Goal: Task Accomplishment & Management: Complete application form

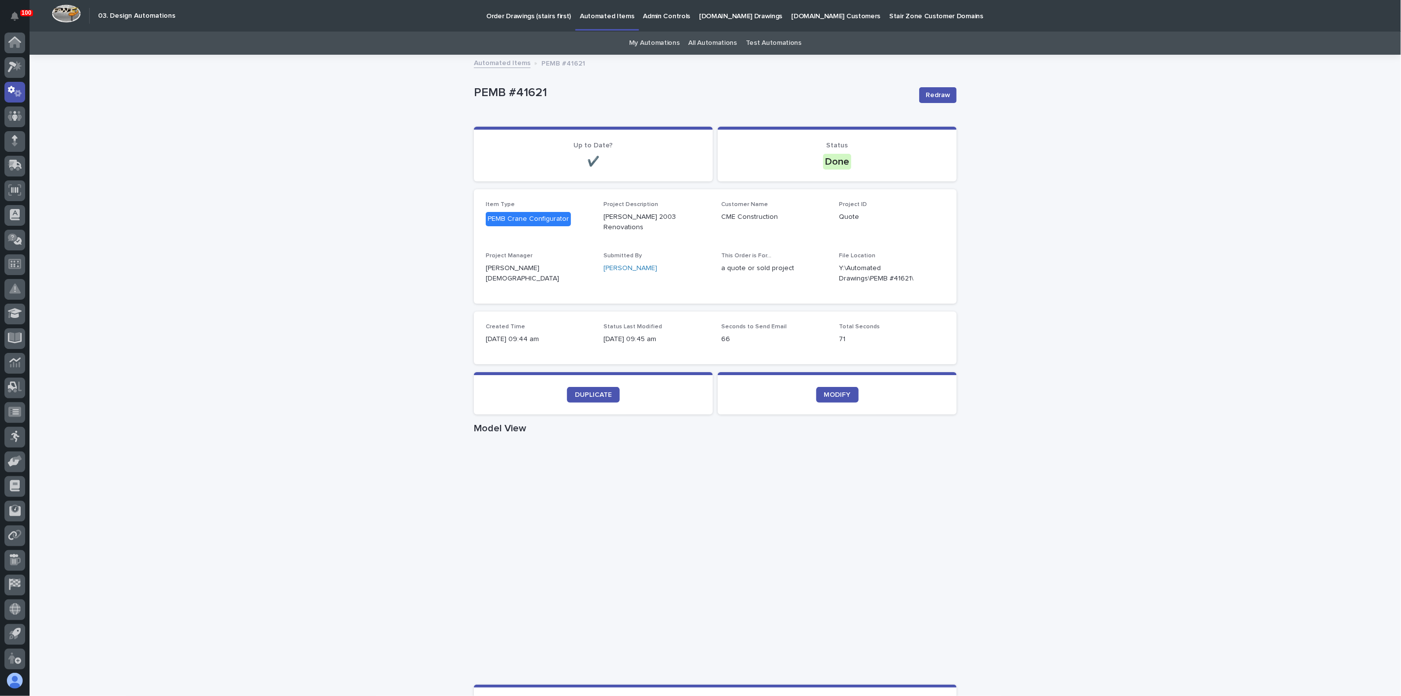
scroll to position [2, 0]
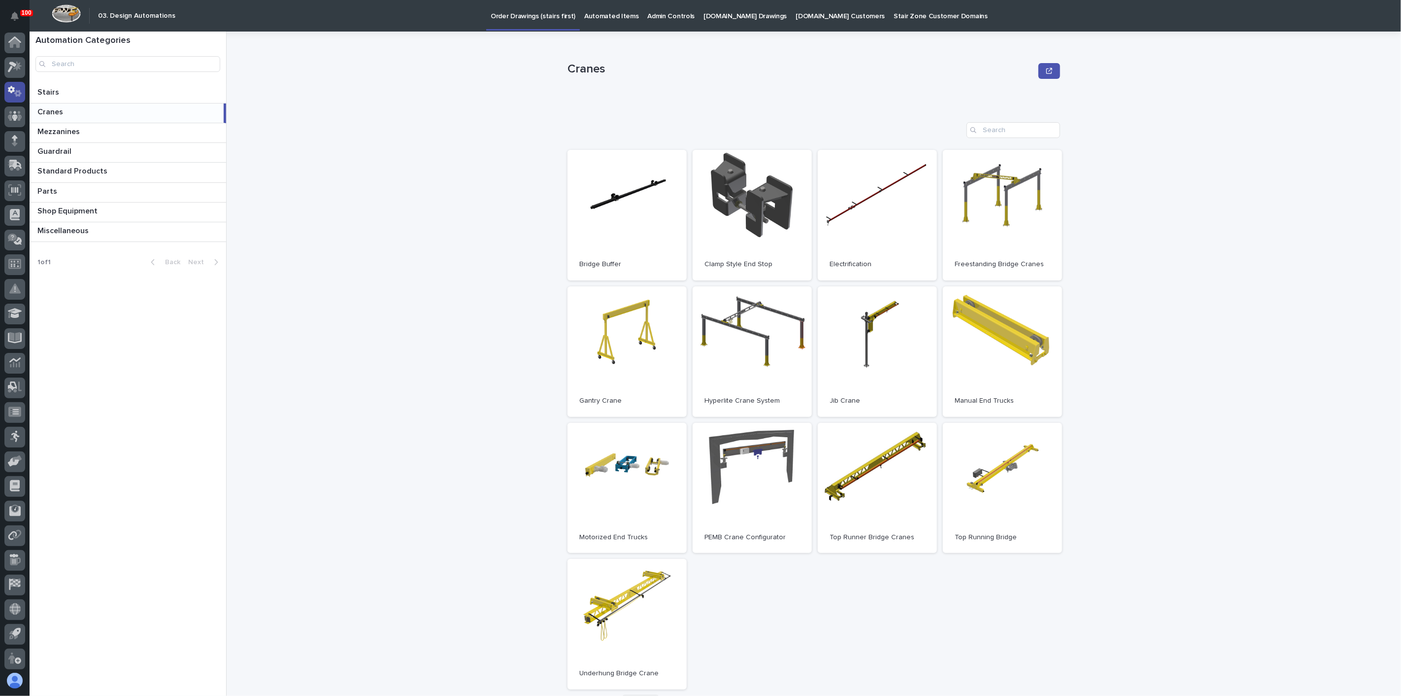
scroll to position [2, 0]
click at [16, 68] on icon at bounding box center [15, 64] width 14 height 11
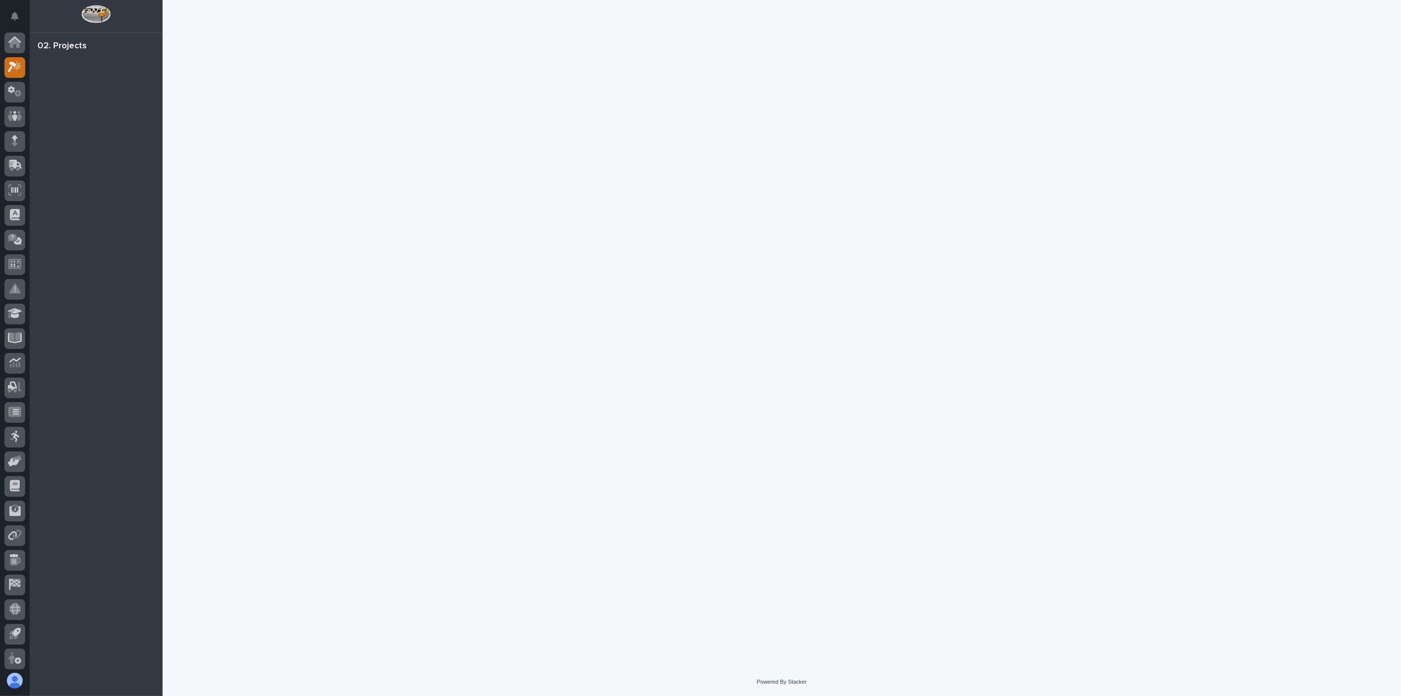
scroll to position [2, 0]
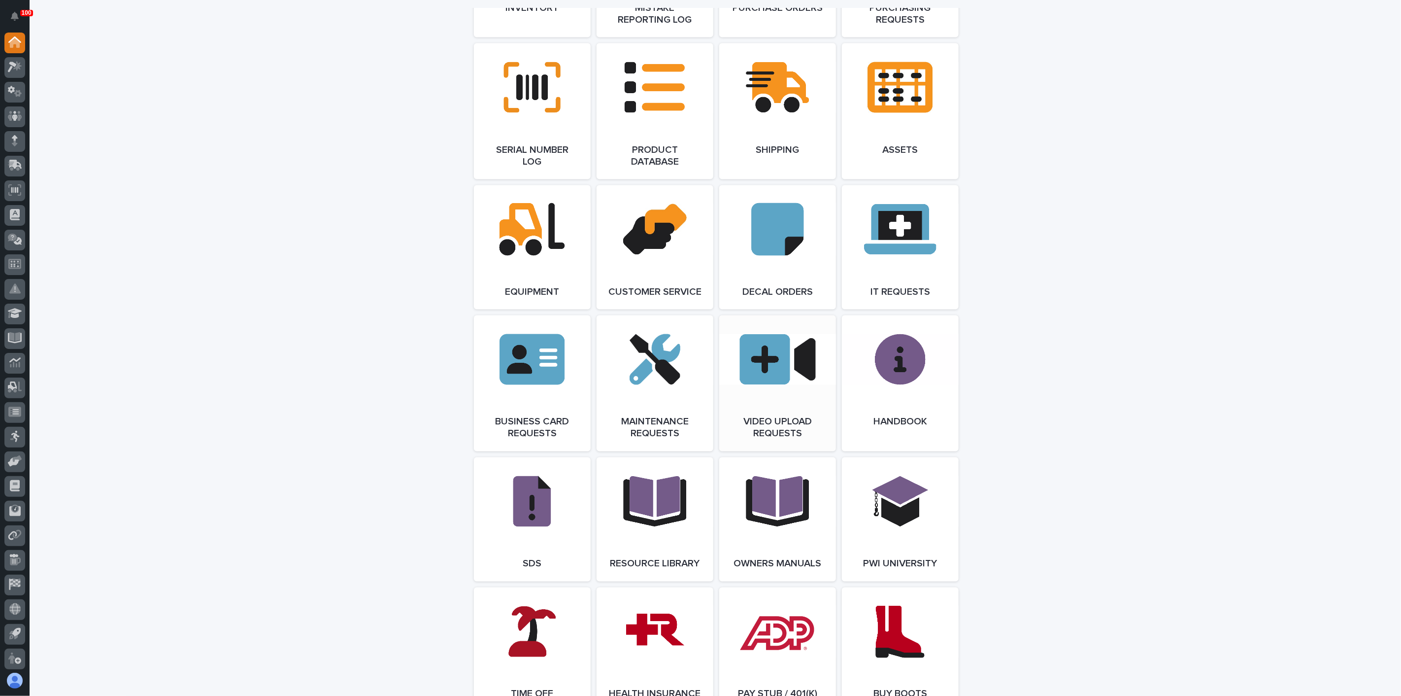
scroll to position [1259, 0]
click at [875, 239] on link "Open Link" at bounding box center [900, 247] width 117 height 124
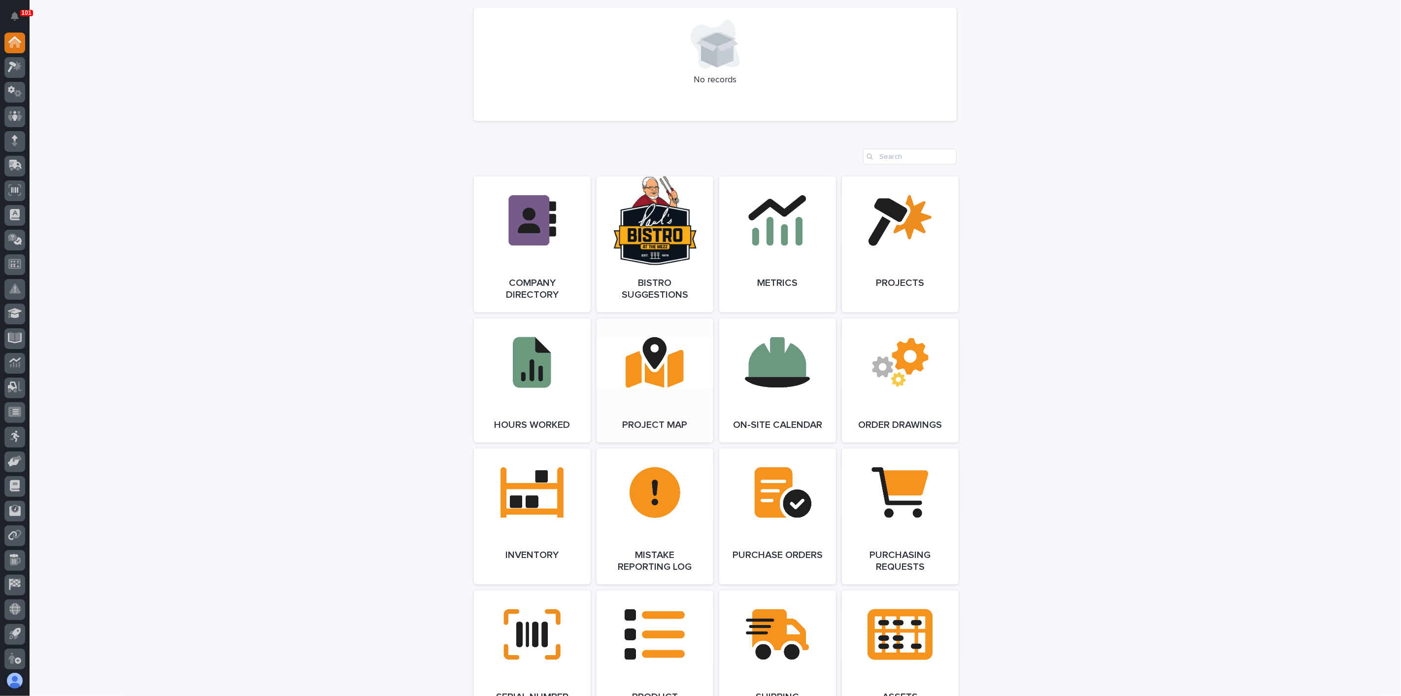
scroll to position [493, 0]
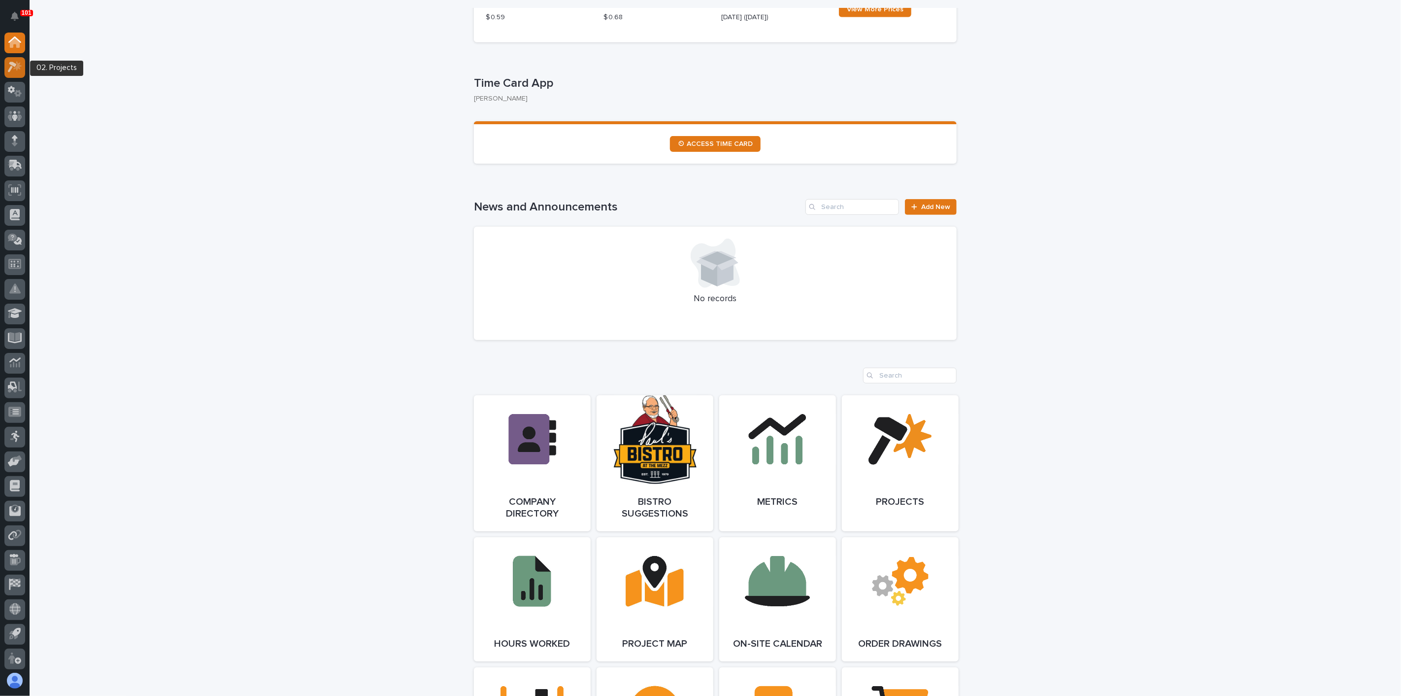
click at [13, 67] on icon at bounding box center [15, 66] width 14 height 11
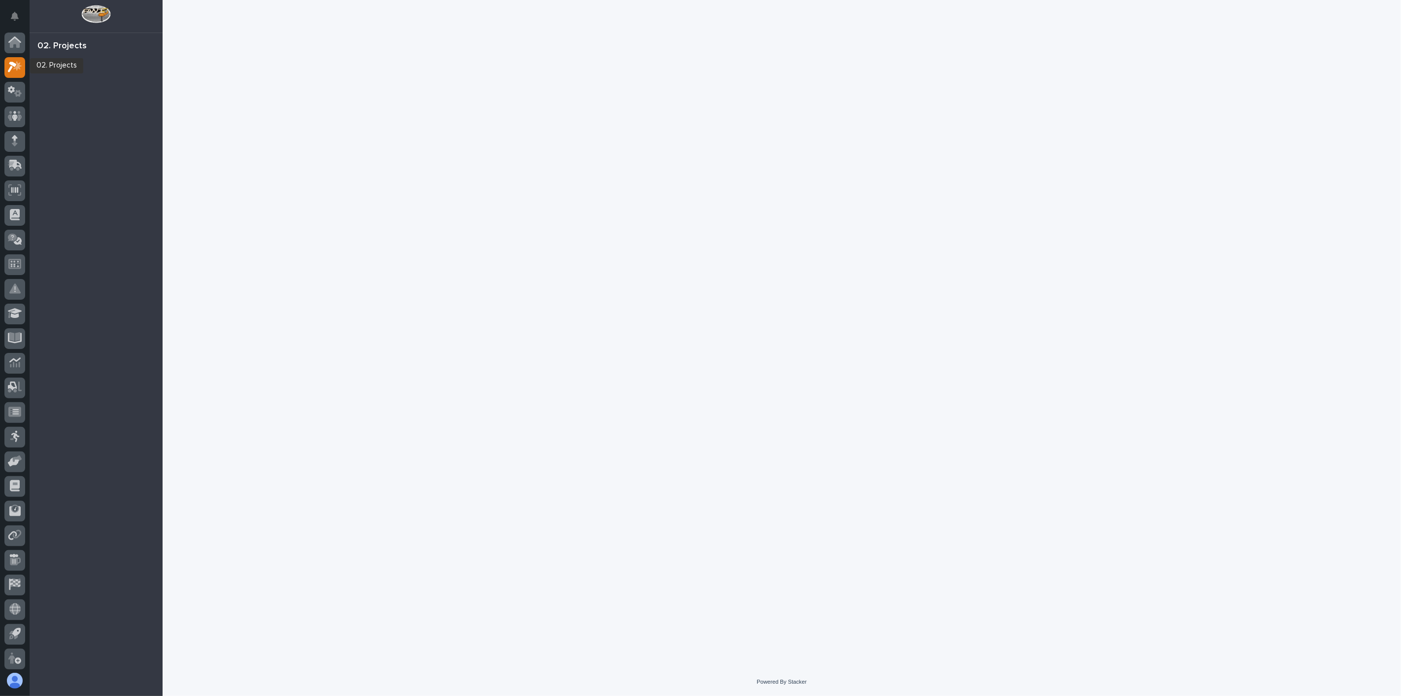
scroll to position [2, 0]
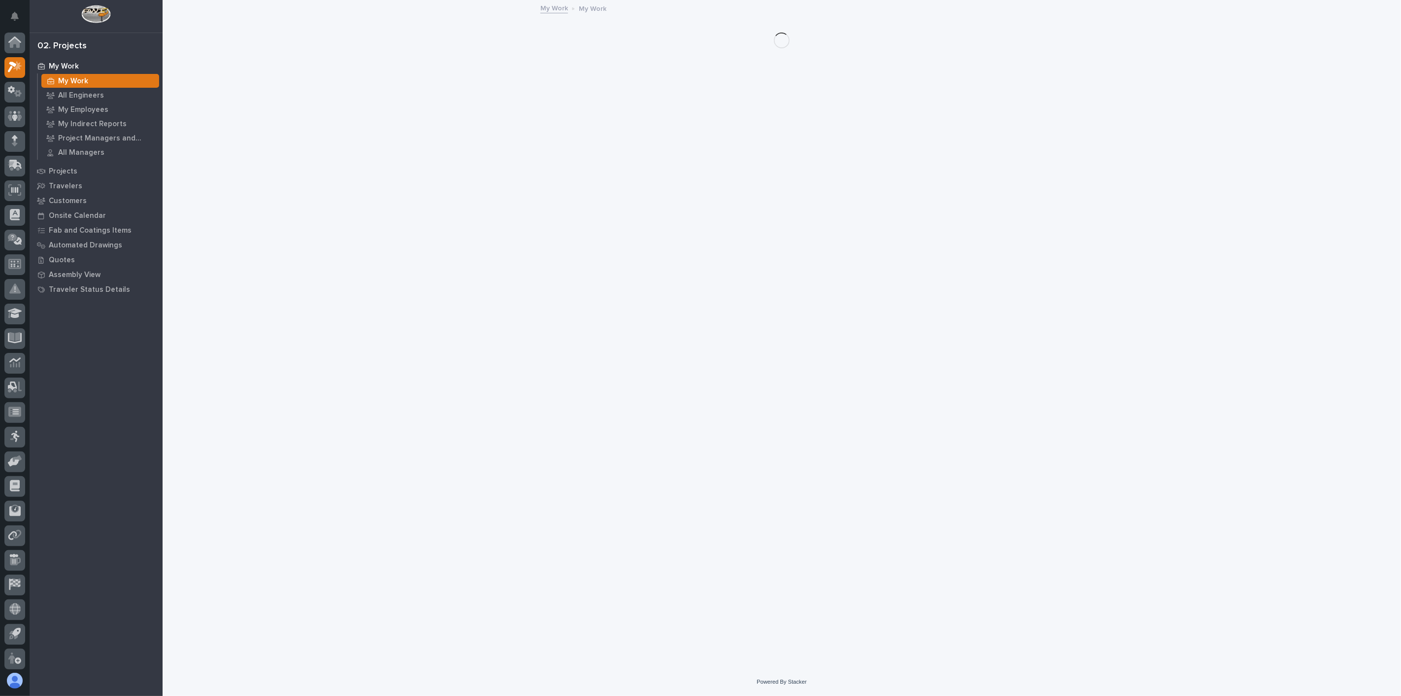
scroll to position [2, 0]
click at [78, 80] on p "My Work" at bounding box center [73, 81] width 30 height 9
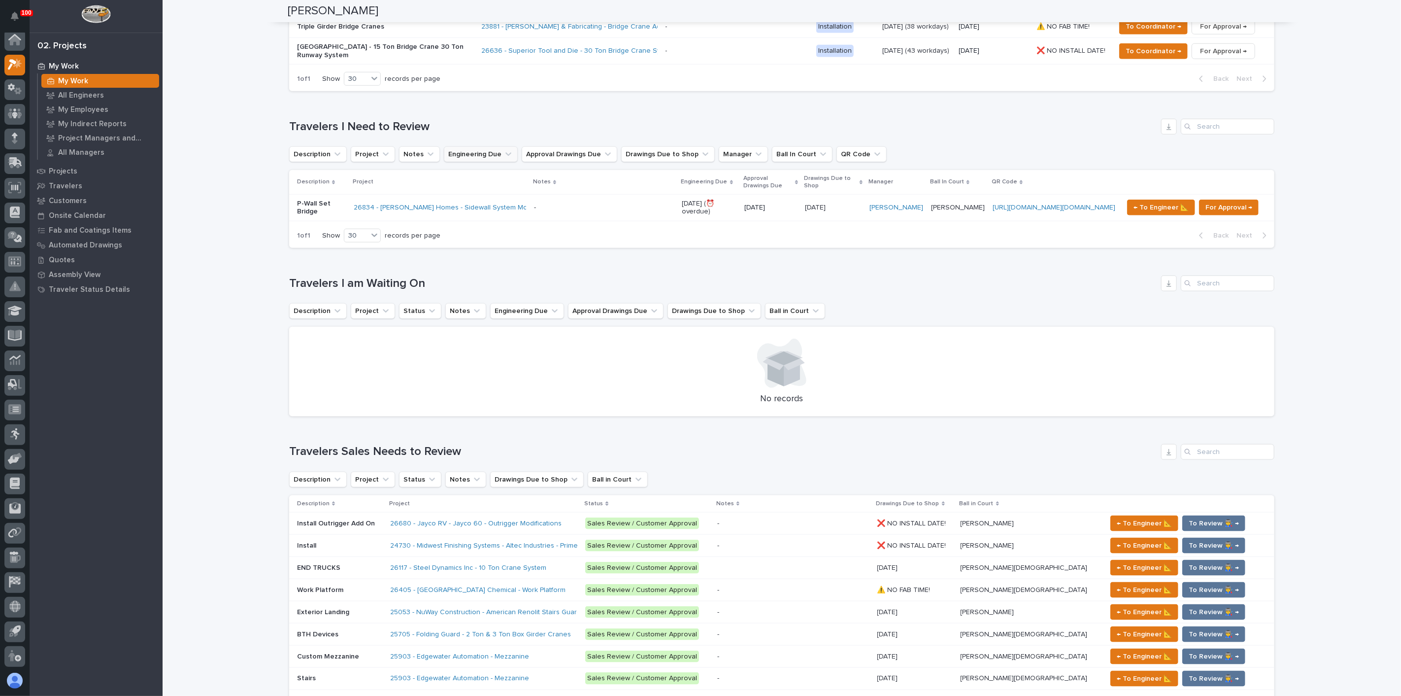
scroll to position [821, 0]
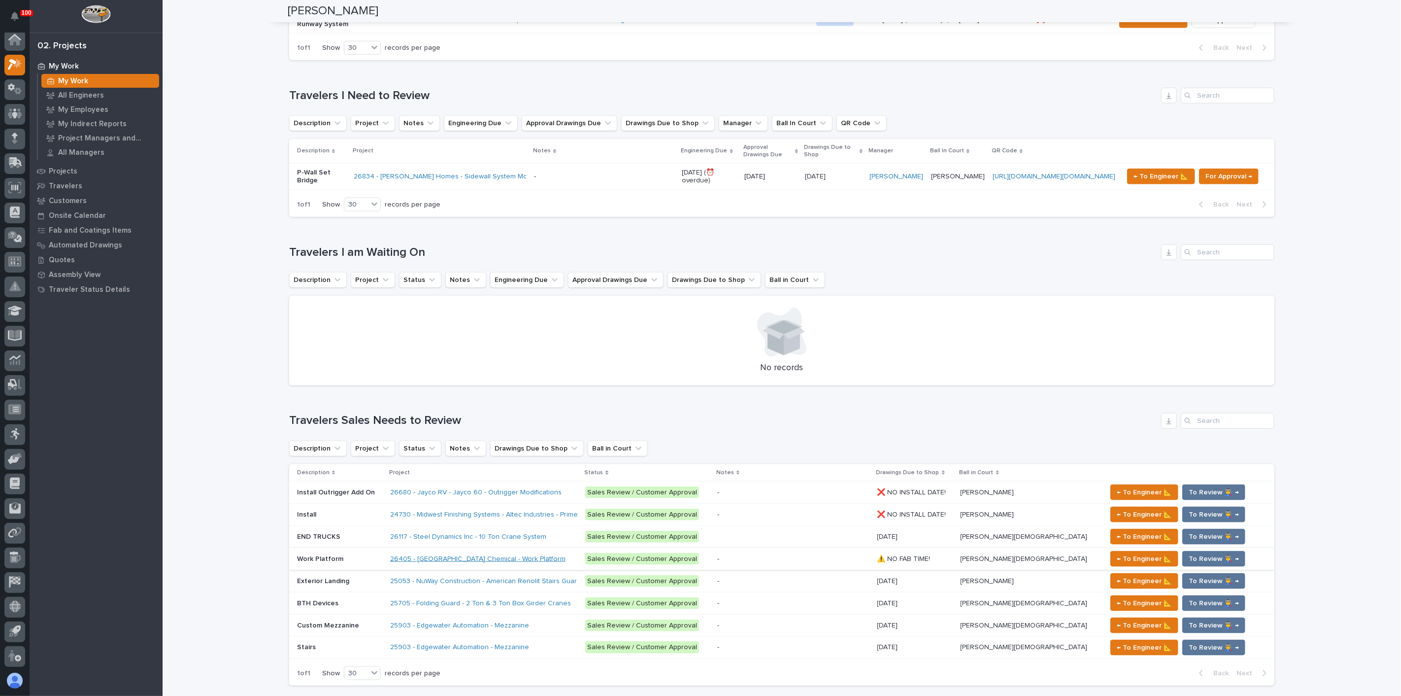
click at [415, 555] on link "26405 - [GEOGRAPHIC_DATA] Chemical - Work Platform" at bounding box center [477, 559] width 175 height 8
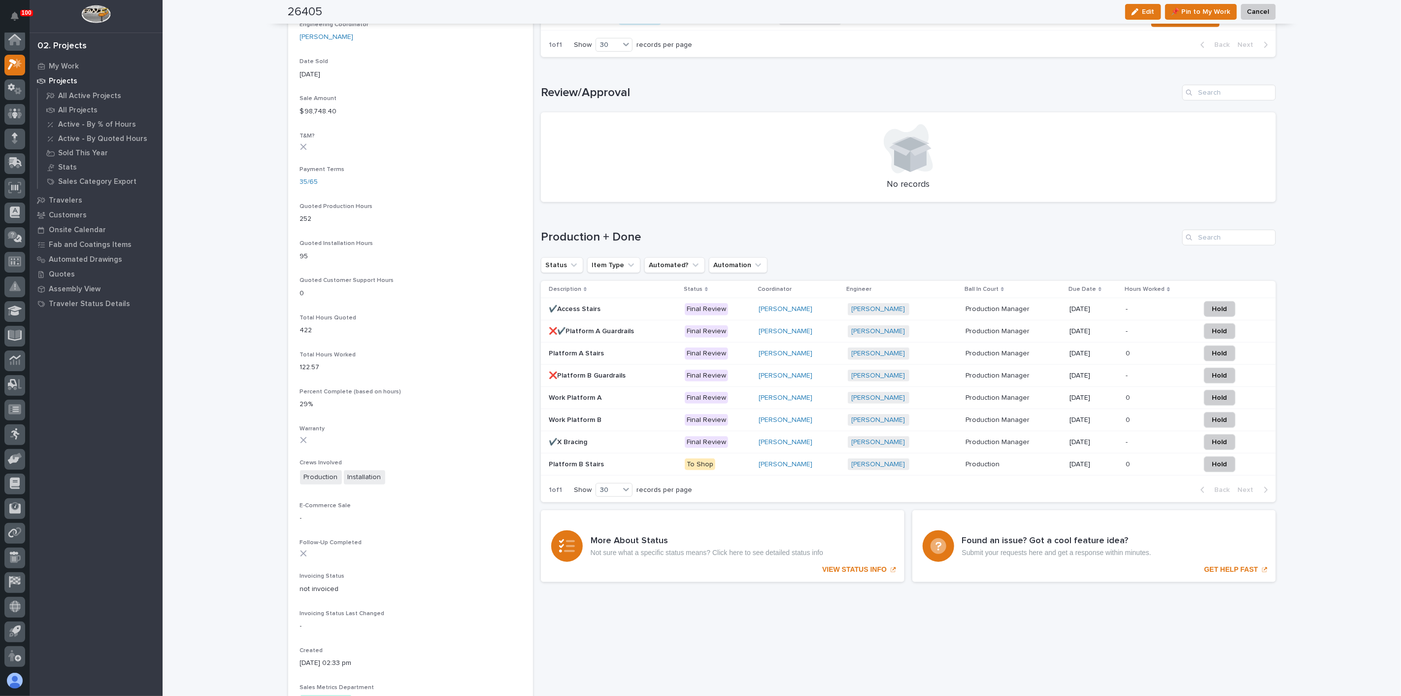
scroll to position [547, 0]
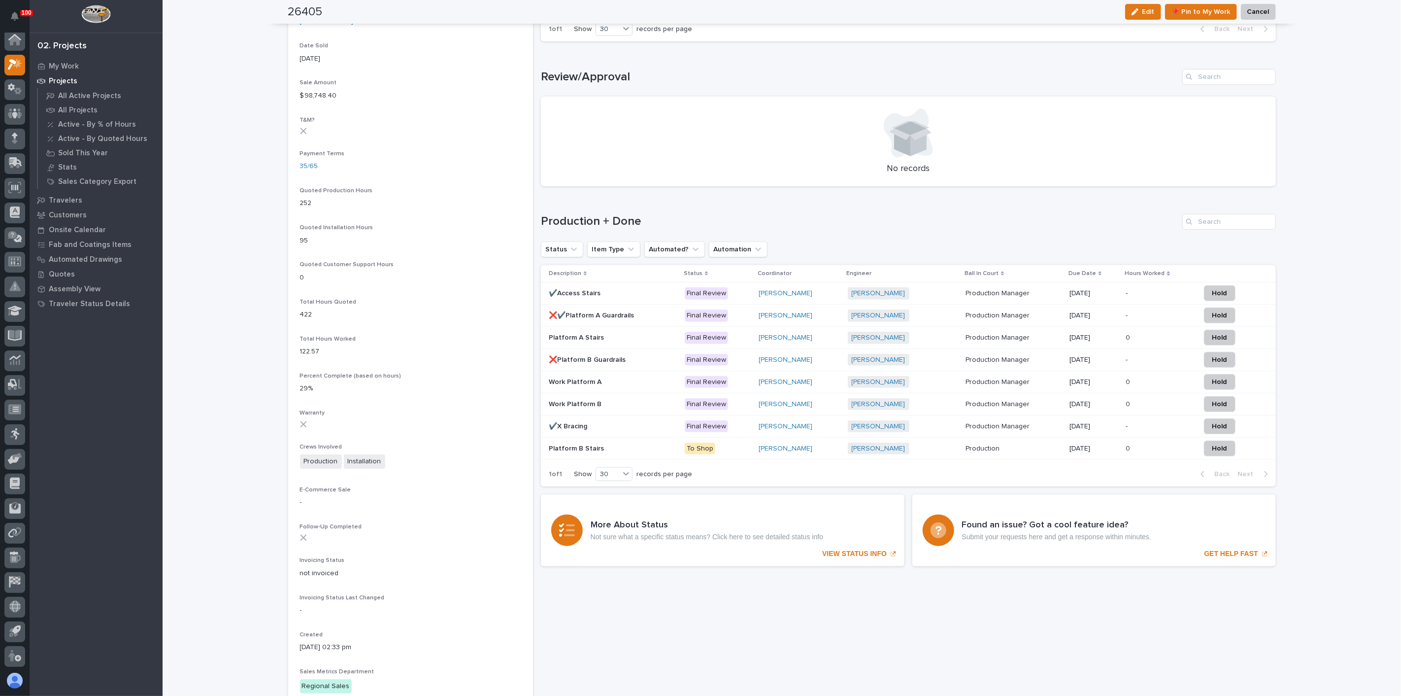
click at [567, 358] on p "❌Platform B Guardrails" at bounding box center [588, 359] width 79 height 10
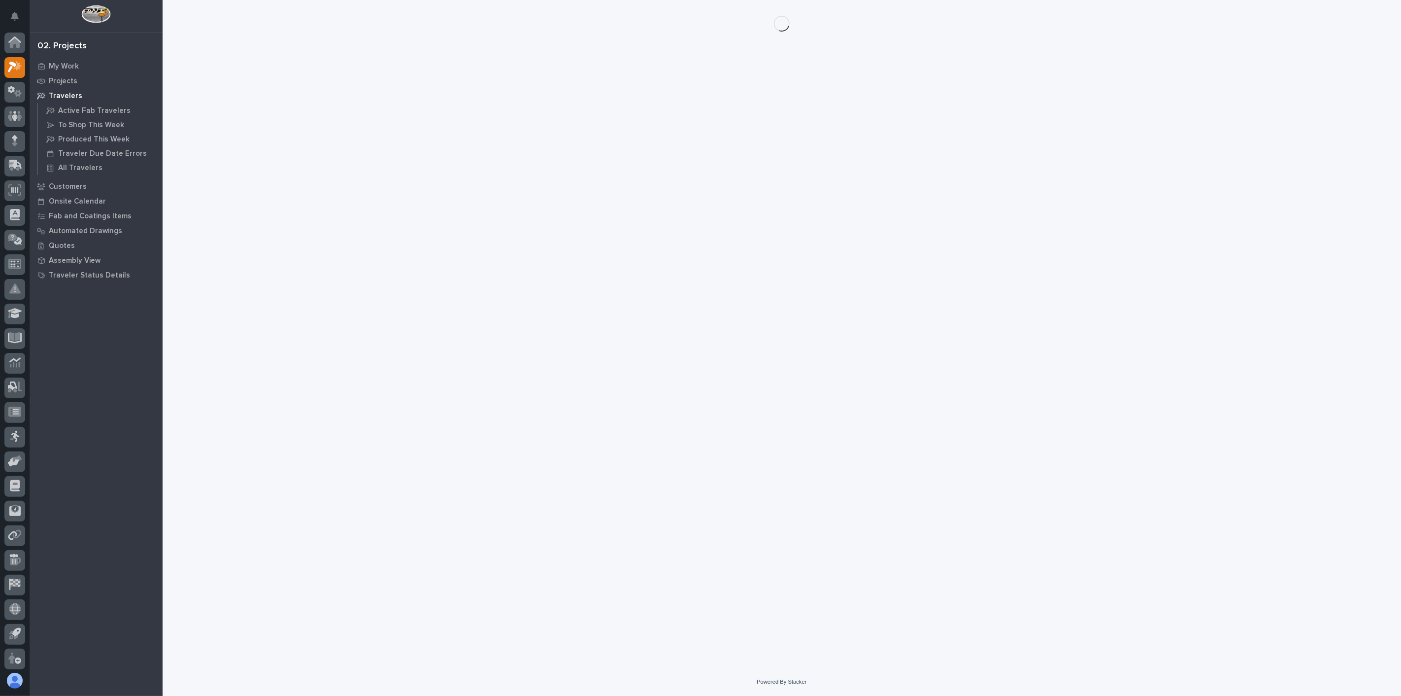
scroll to position [2, 0]
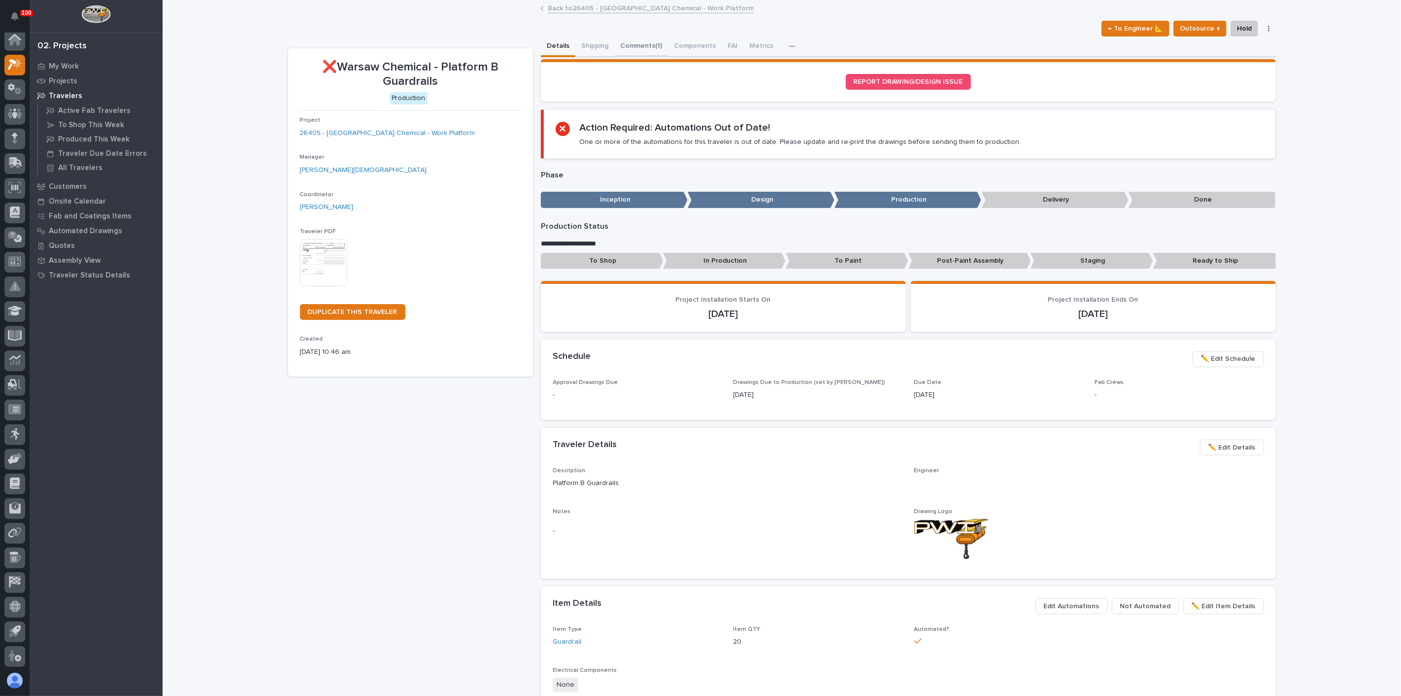
click at [627, 41] on button "Comments (1)" at bounding box center [641, 46] width 54 height 21
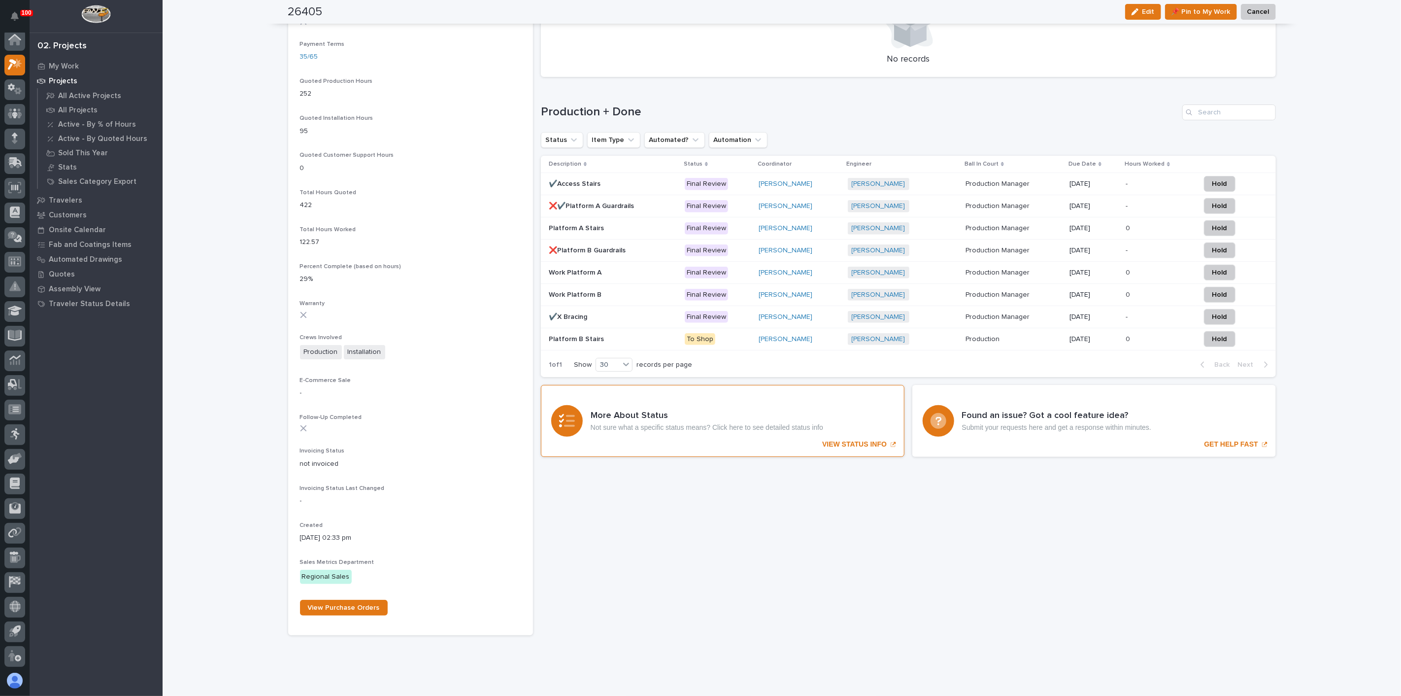
scroll to position [672, 0]
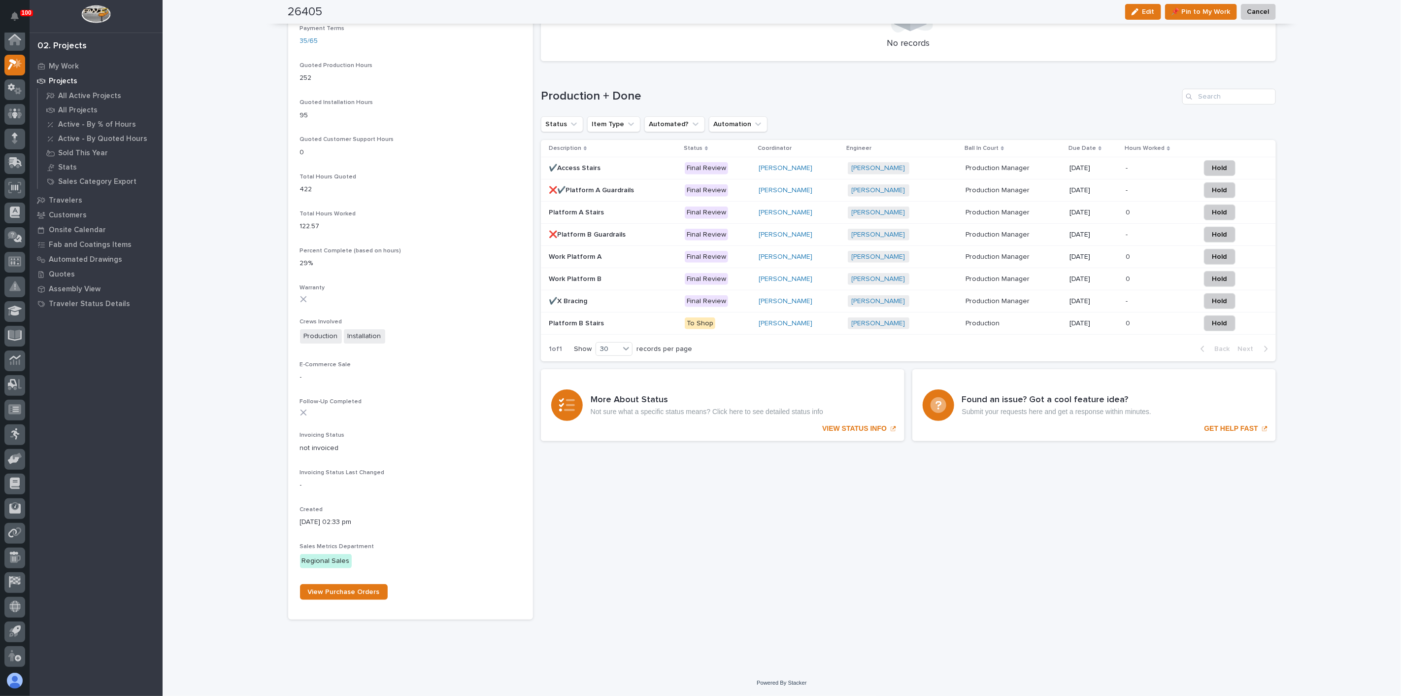
click at [574, 230] on p "❌Platform B Guardrails" at bounding box center [588, 234] width 79 height 10
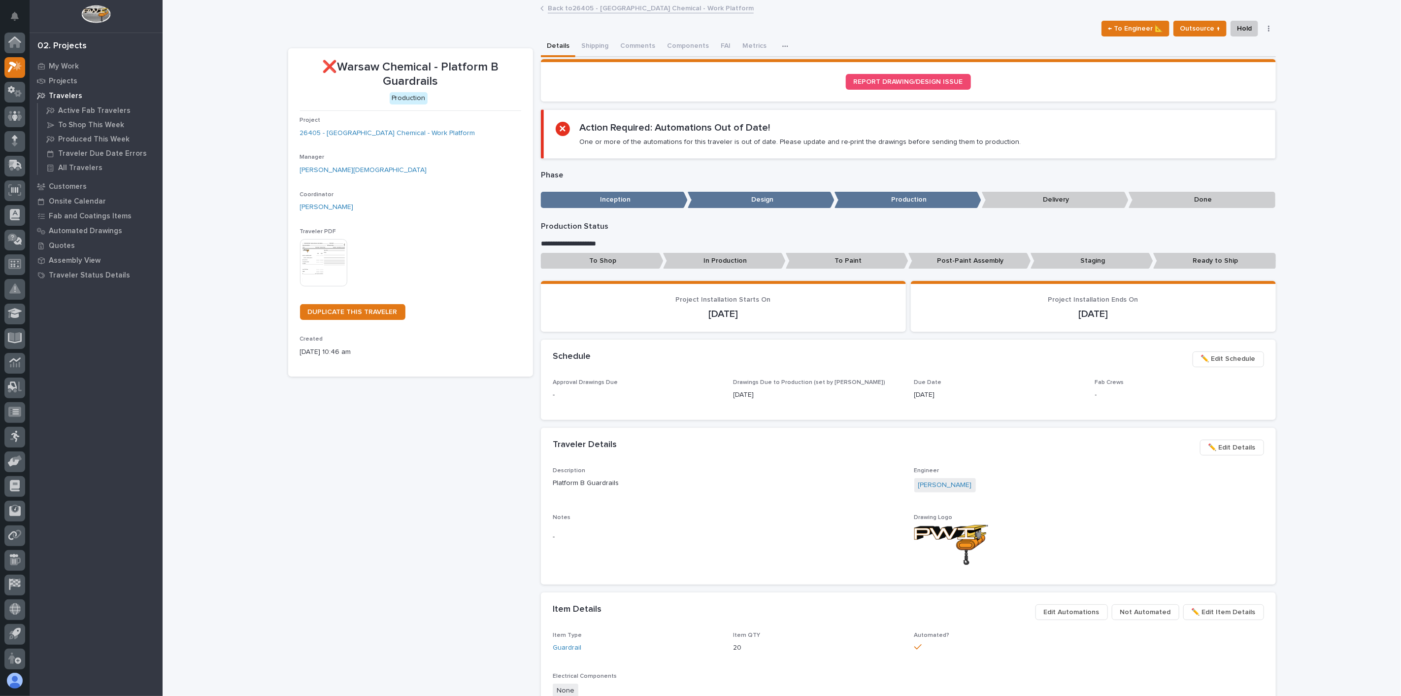
scroll to position [2, 0]
click at [631, 47] on button "Comments (1)" at bounding box center [641, 46] width 54 height 21
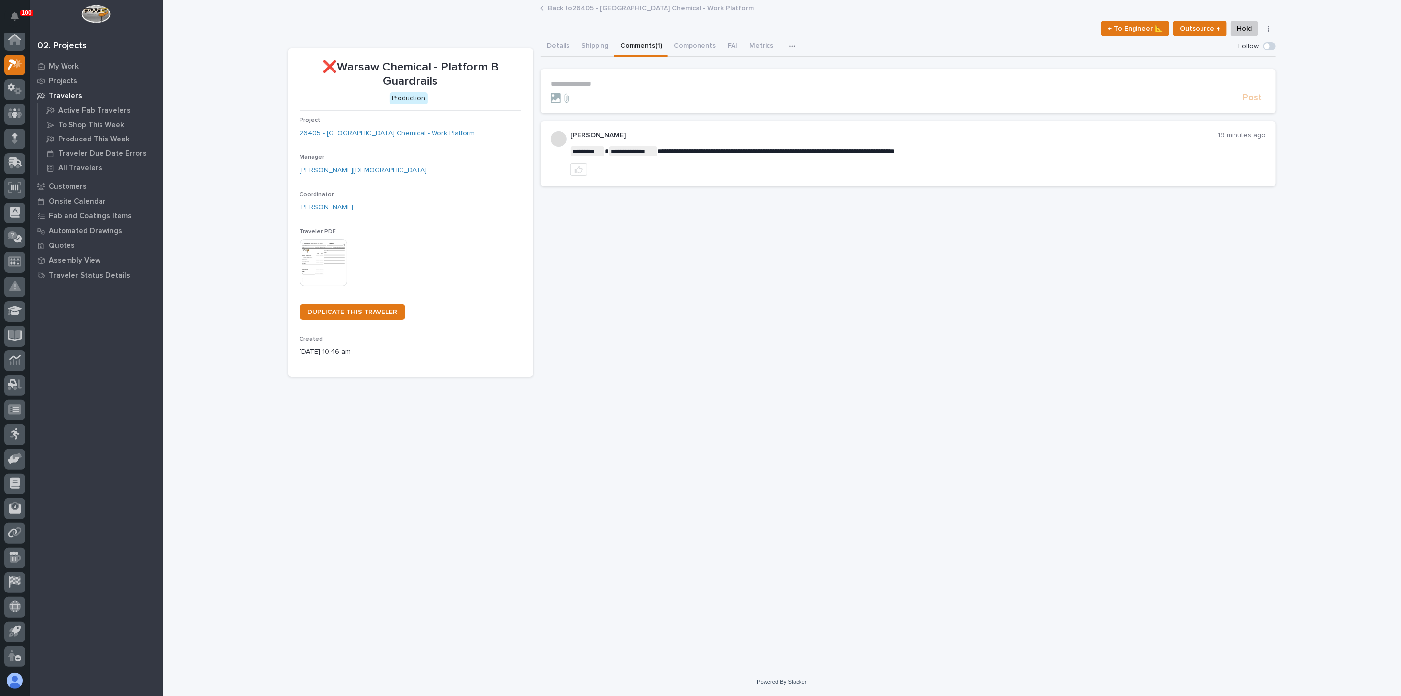
click at [559, 28] on div "← To Engineer 📐 Outsource ↑ Hold Cancel Change Traveler Type Regenerate PDF Gen…" at bounding box center [782, 29] width 988 height 16
click at [602, 84] on p "**********" at bounding box center [908, 84] width 715 height 8
click at [585, 84] on span "* ********* ﻿" at bounding box center [568, 85] width 35 height 10
click at [1254, 99] on span "Post" at bounding box center [1252, 102] width 19 height 11
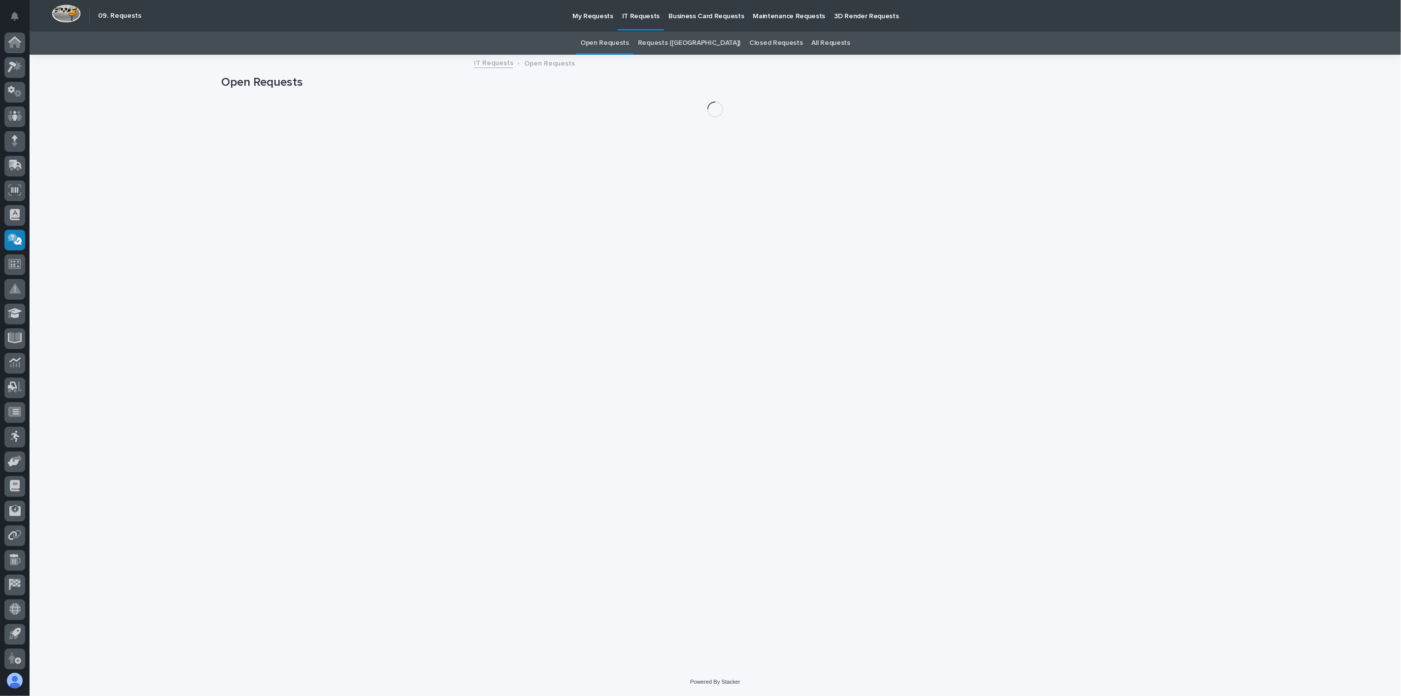
scroll to position [2, 0]
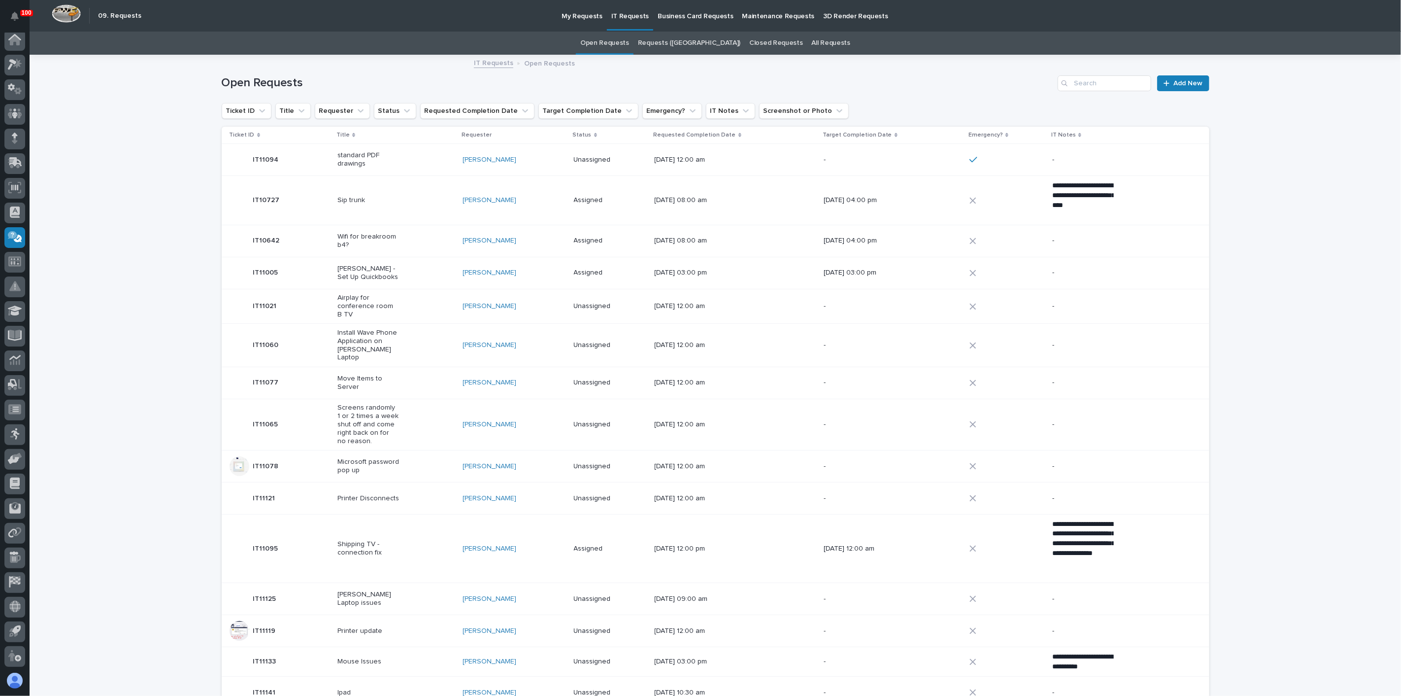
click at [382, 164] on p "standard PDF drawings" at bounding box center [368, 159] width 62 height 17
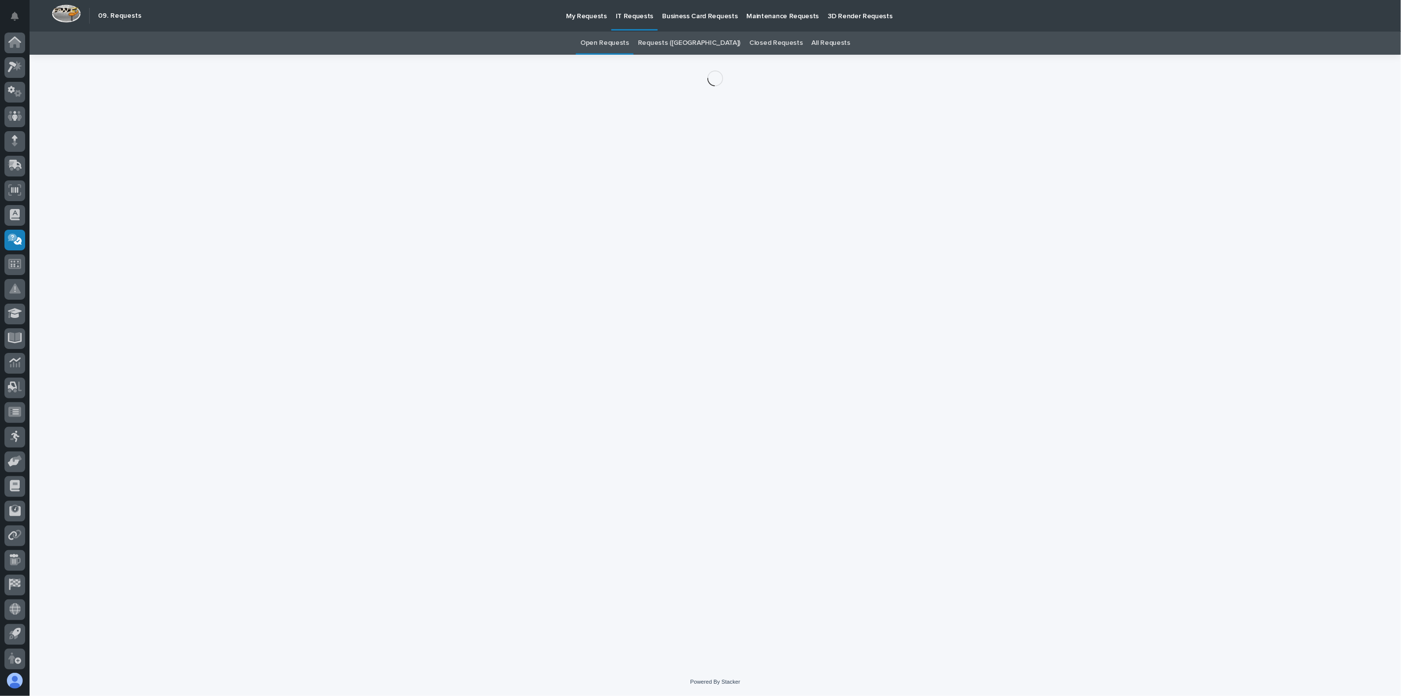
scroll to position [2, 0]
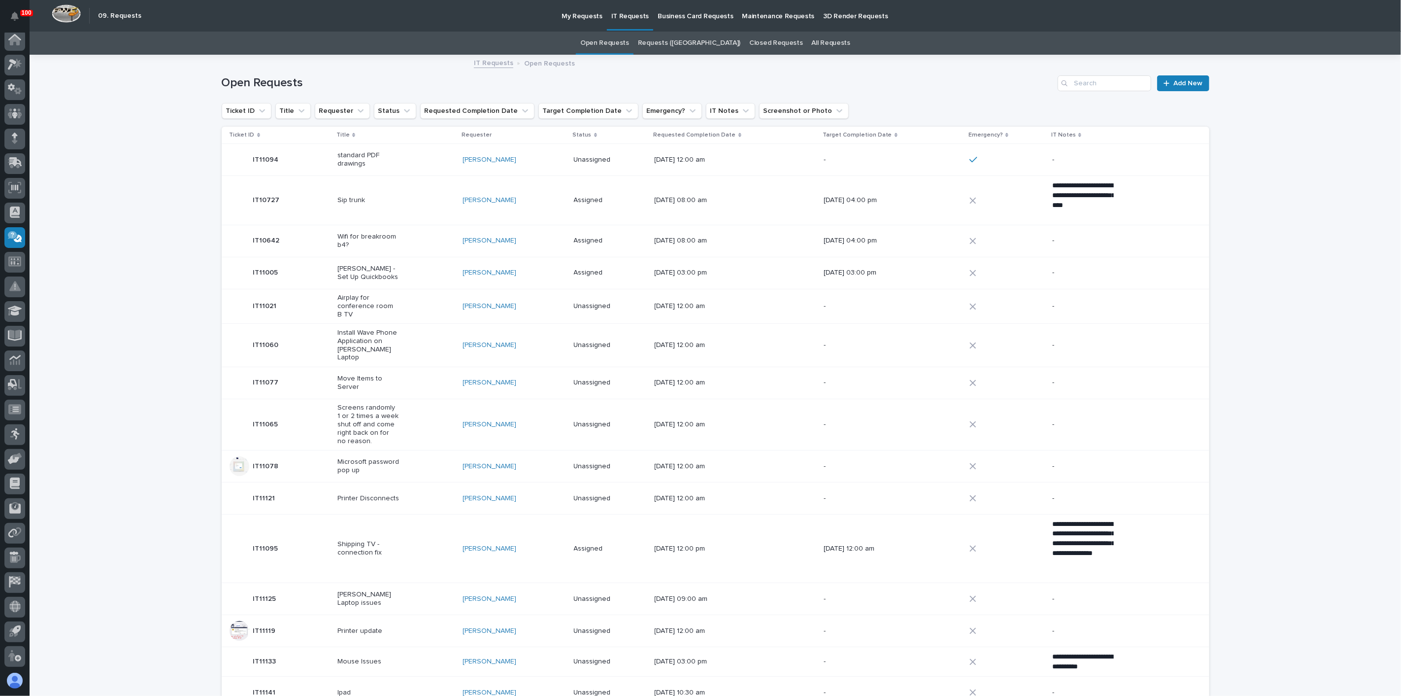
click at [373, 242] on p "Wifi for breakroom b4?" at bounding box center [368, 241] width 62 height 17
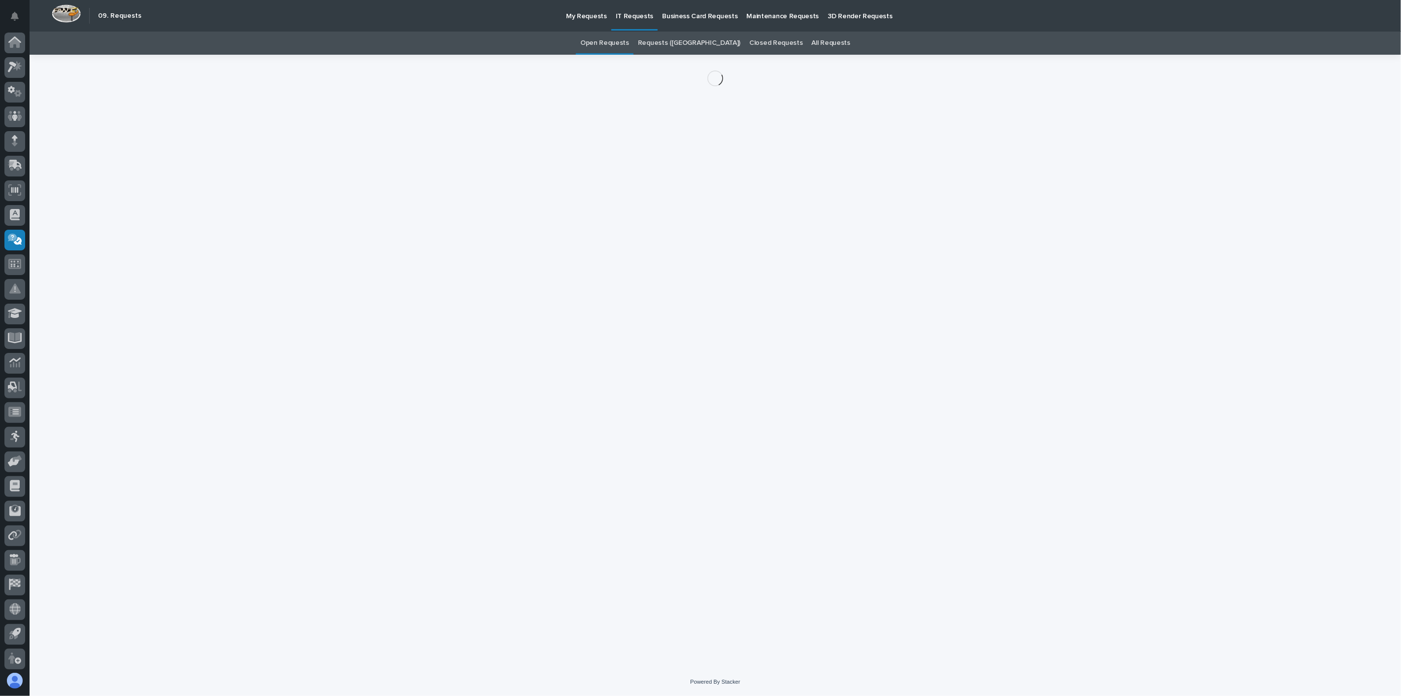
scroll to position [2, 0]
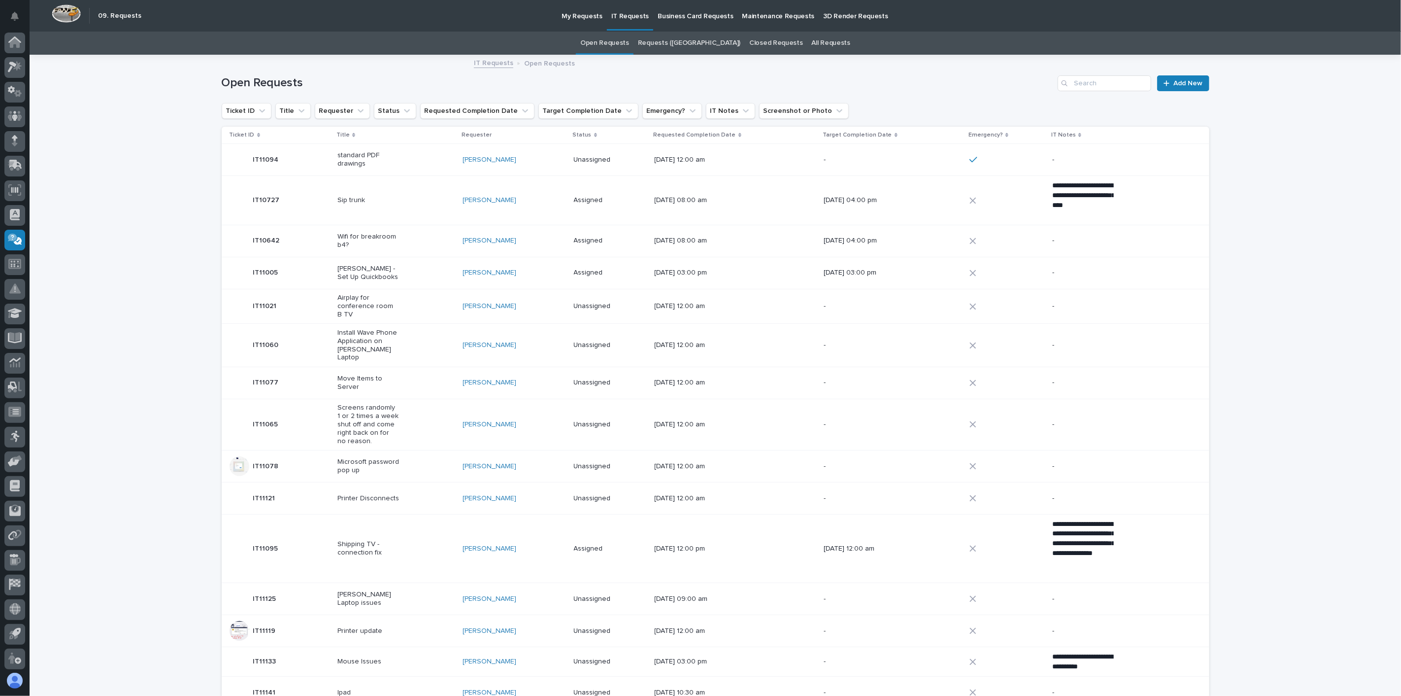
scroll to position [2, 0]
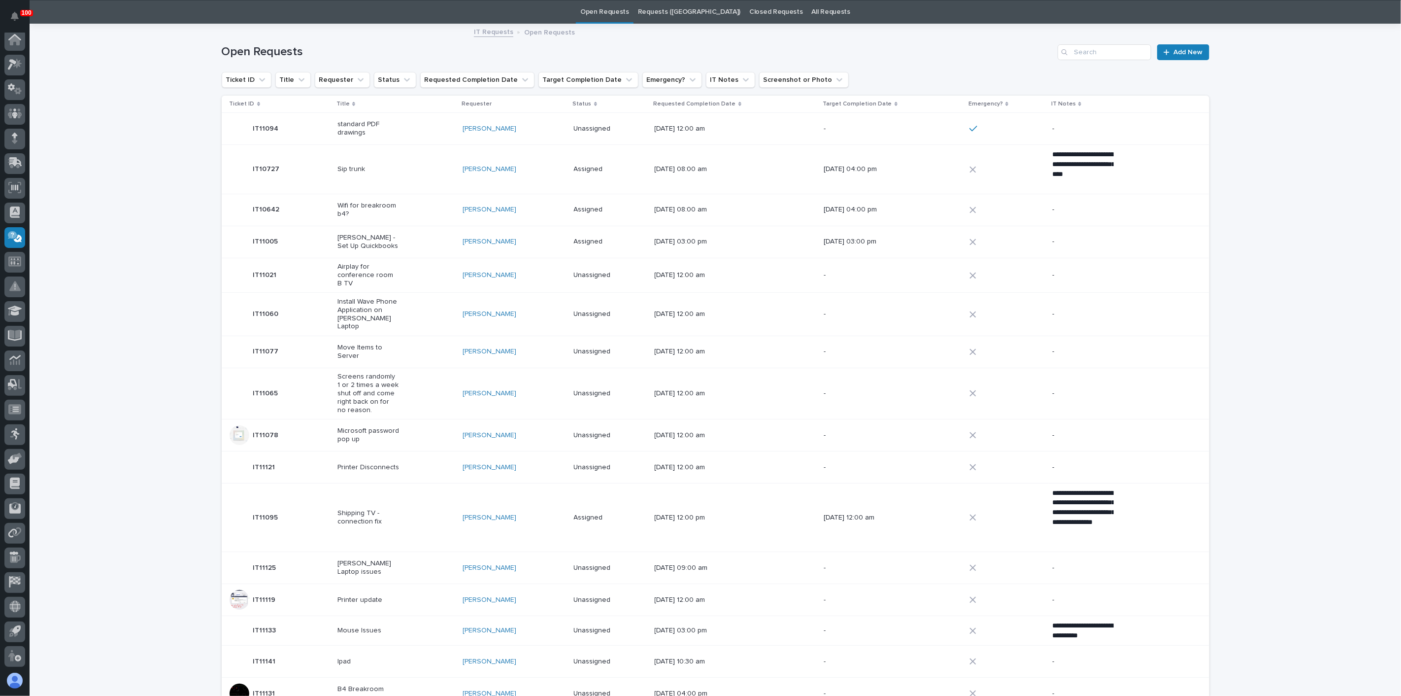
click at [357, 429] on p "Microsoft password pop up" at bounding box center [368, 435] width 62 height 17
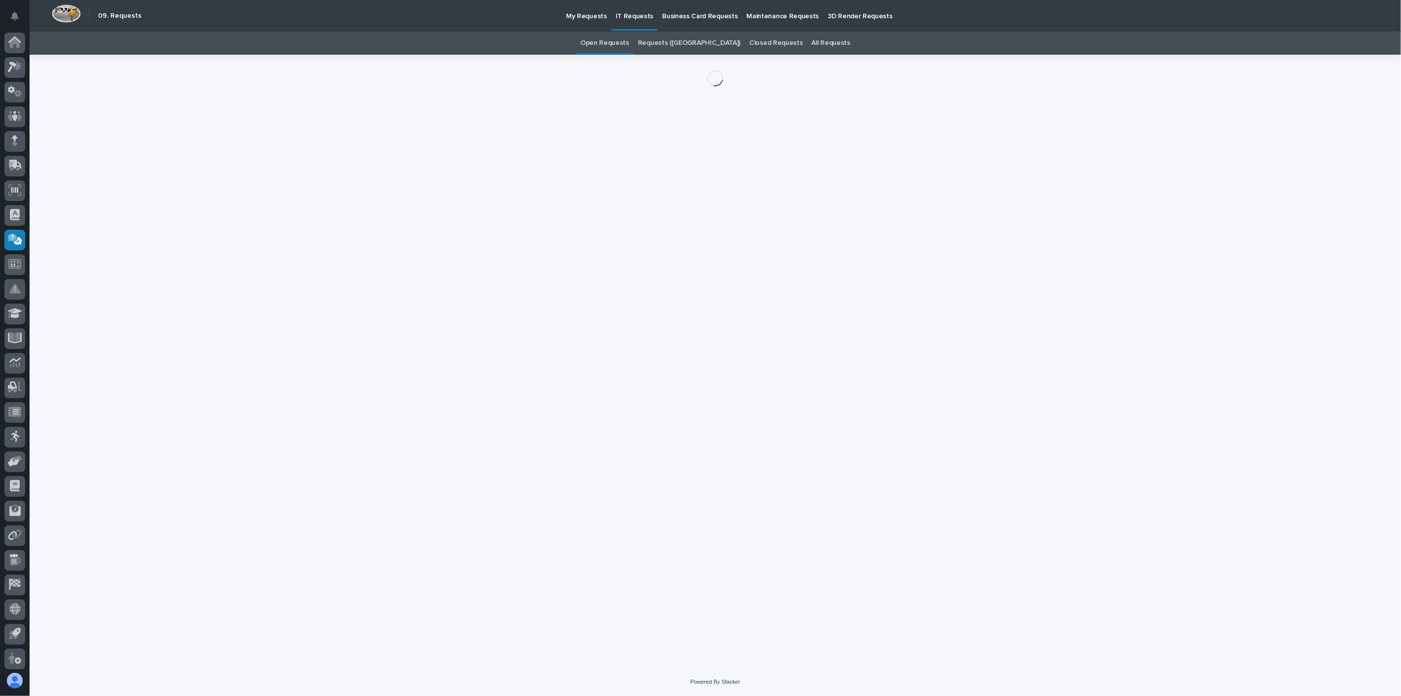
scroll to position [2, 0]
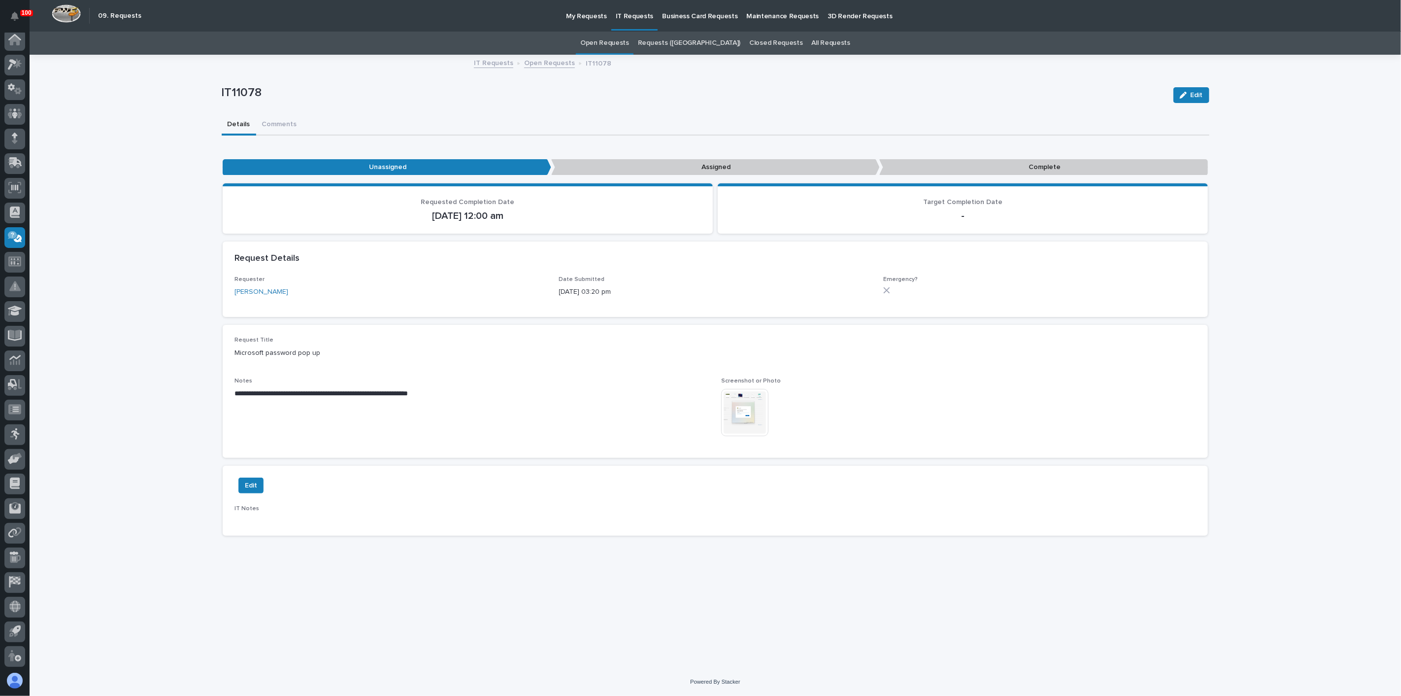
click at [746, 419] on img at bounding box center [744, 412] width 47 height 47
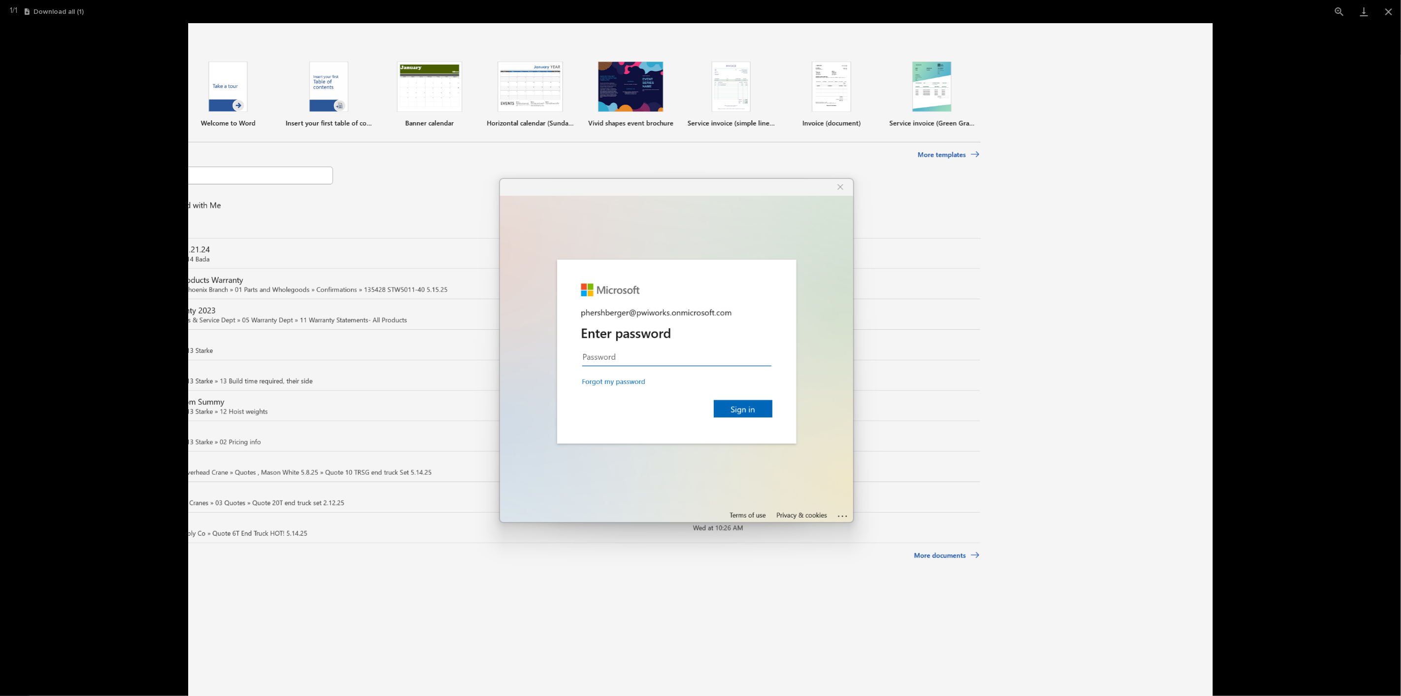
drag, startPoint x: 451, startPoint y: 454, endPoint x: 455, endPoint y: 449, distance: 6.3
click at [451, 454] on img at bounding box center [700, 359] width 1025 height 672
drag, startPoint x: 231, startPoint y: 245, endPoint x: 198, endPoint y: 235, distance: 35.2
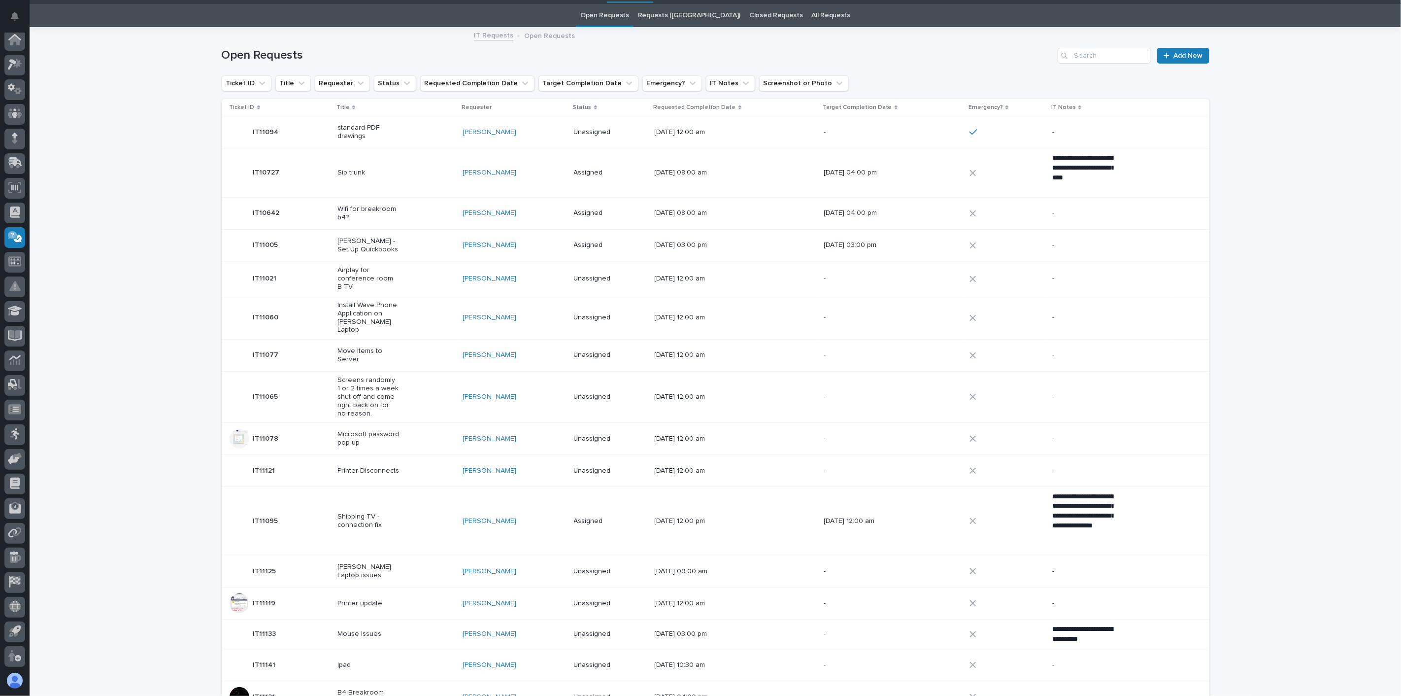
scroll to position [31, 0]
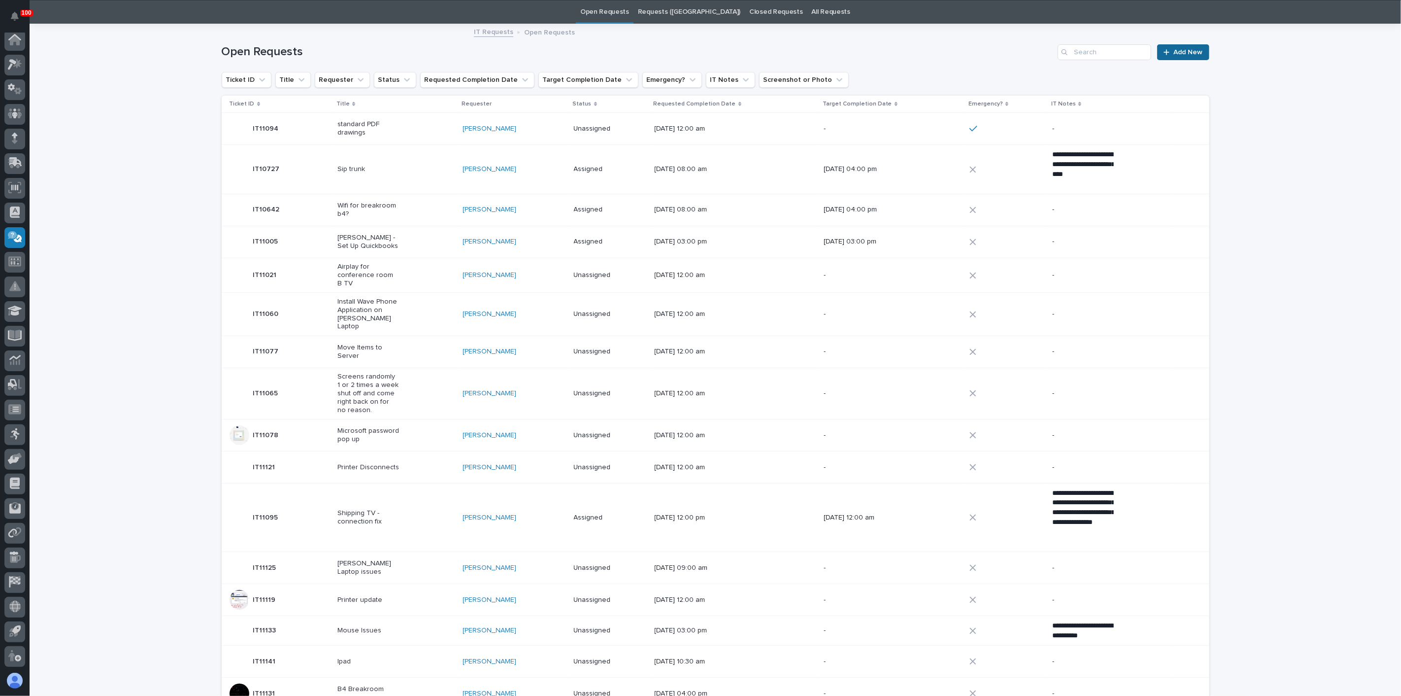
click at [1190, 49] on span "Add New" at bounding box center [1188, 52] width 29 height 7
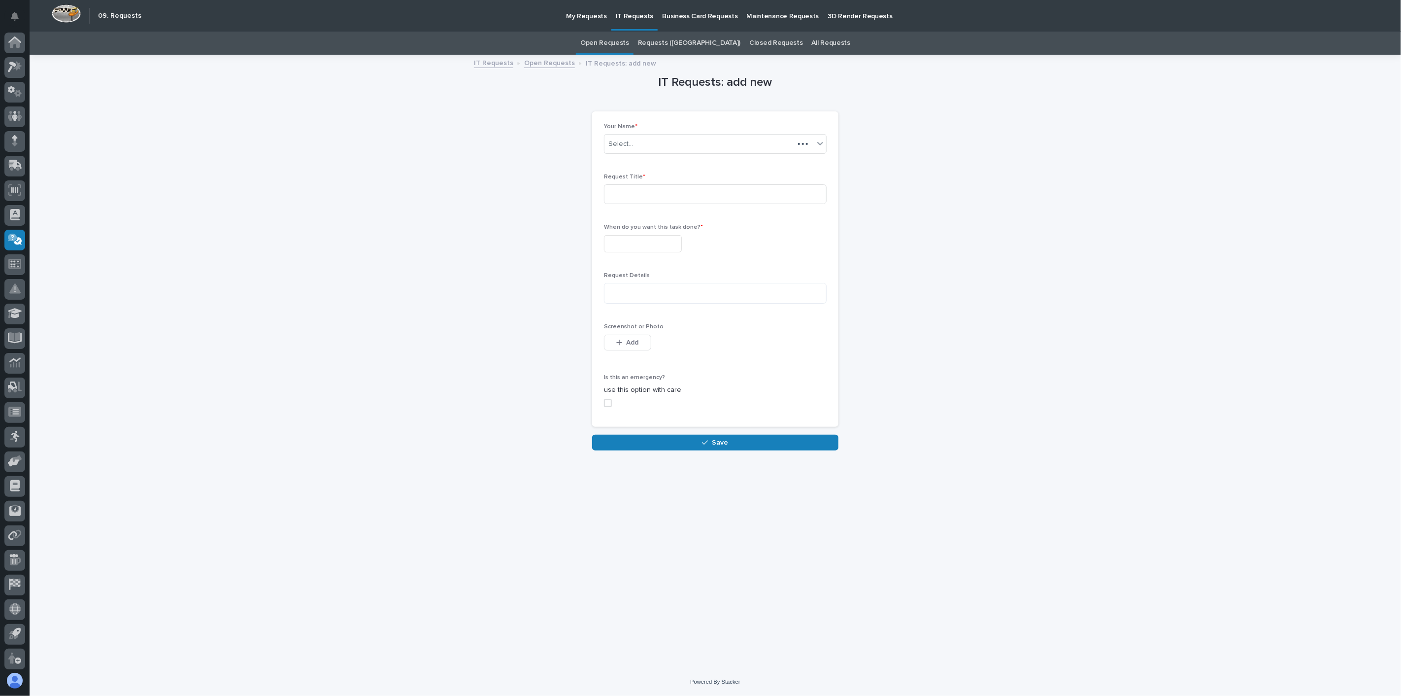
scroll to position [2, 0]
click at [644, 190] on input at bounding box center [715, 194] width 223 height 20
type input "a"
type input "Apple Pencil"
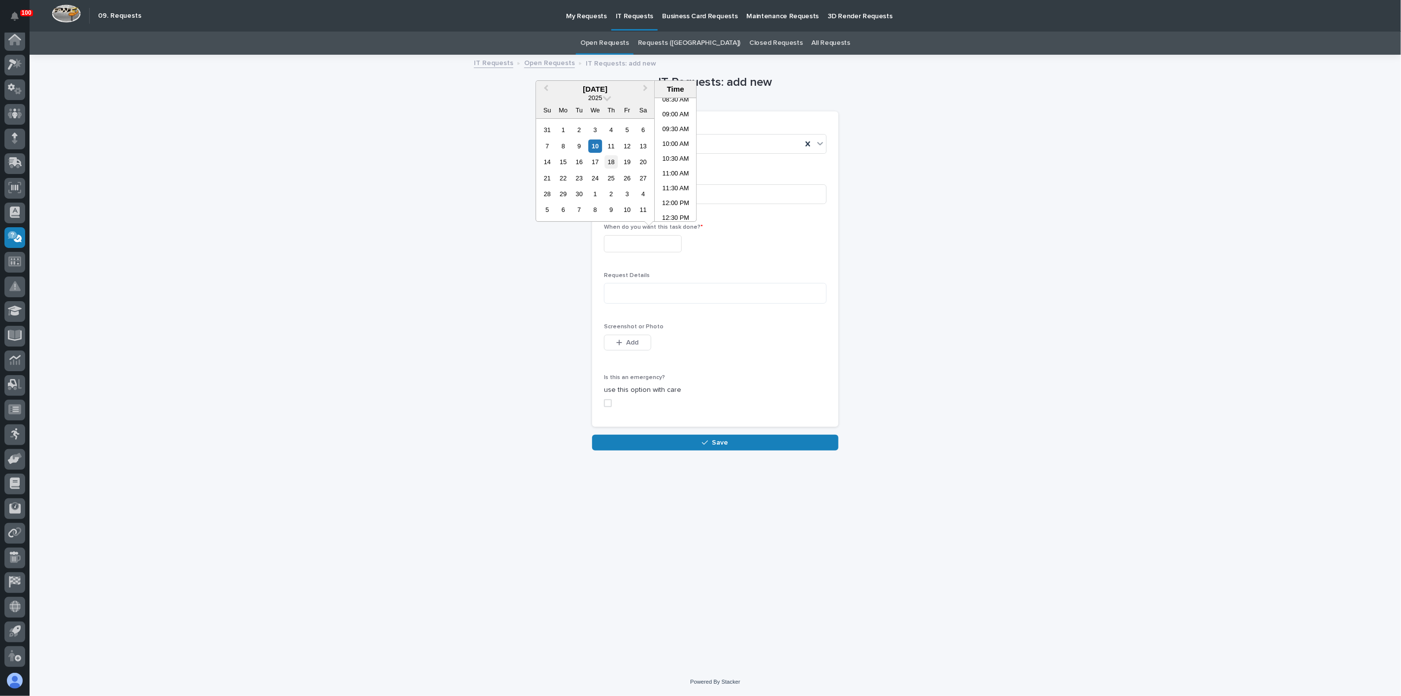
click at [611, 158] on div "18" at bounding box center [611, 161] width 13 height 13
type input "**********"
click at [639, 290] on textarea at bounding box center [715, 293] width 223 height 21
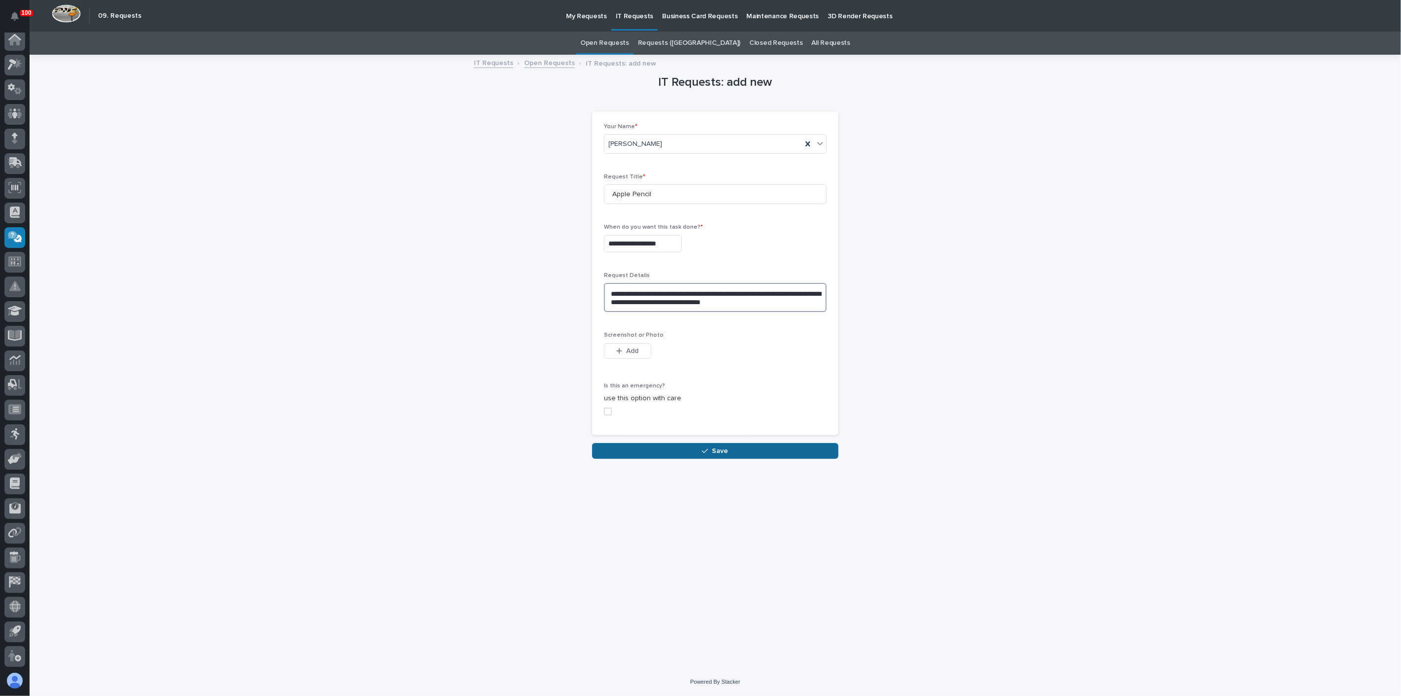
type textarea "**********"
click at [731, 448] on button "Save" at bounding box center [715, 451] width 246 height 16
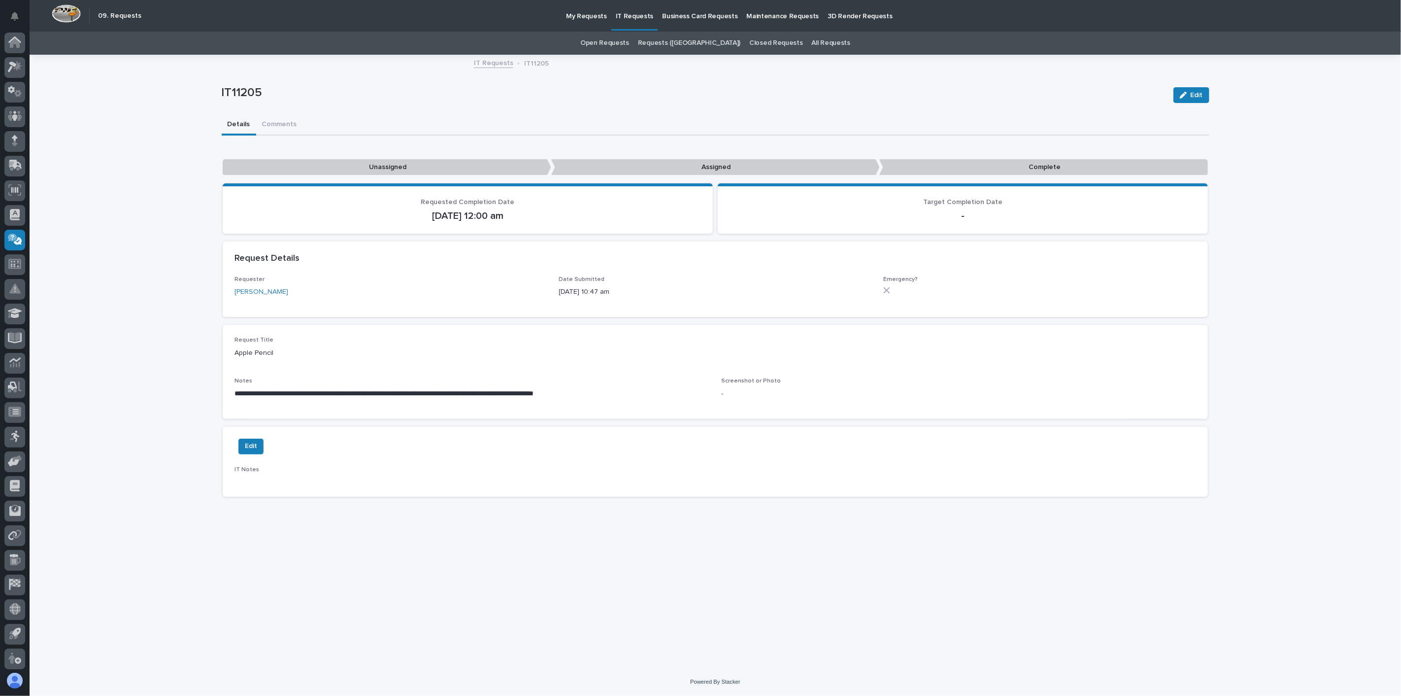
scroll to position [2, 0]
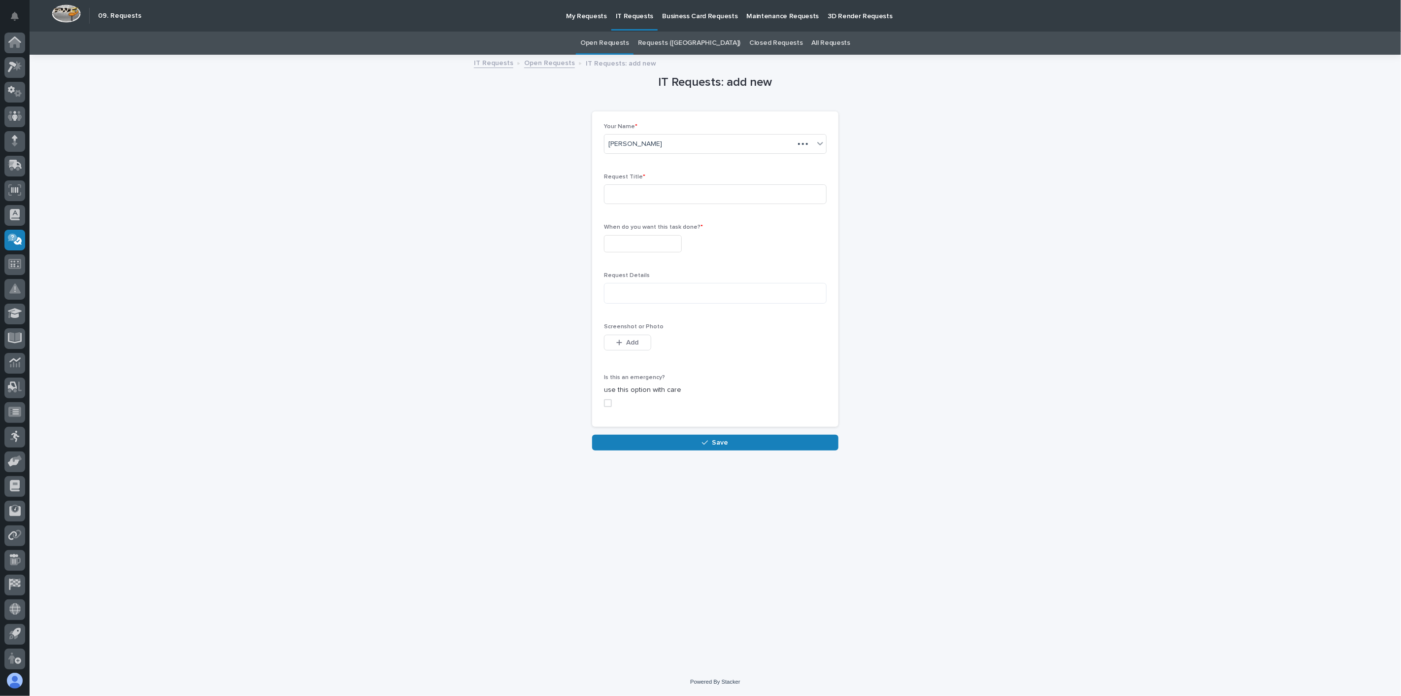
scroll to position [2, 0]
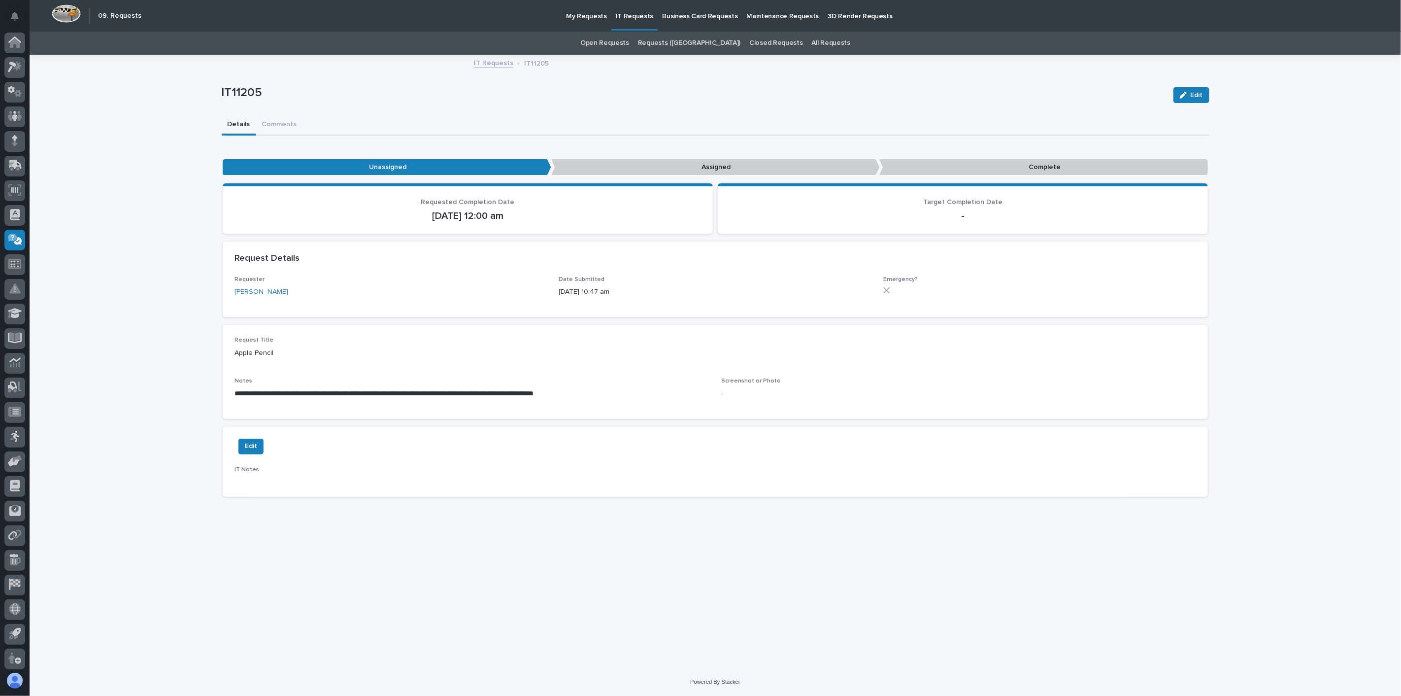
scroll to position [2, 0]
click at [555, 97] on p "IT11205" at bounding box center [694, 93] width 944 height 14
